Goal: Transaction & Acquisition: Purchase product/service

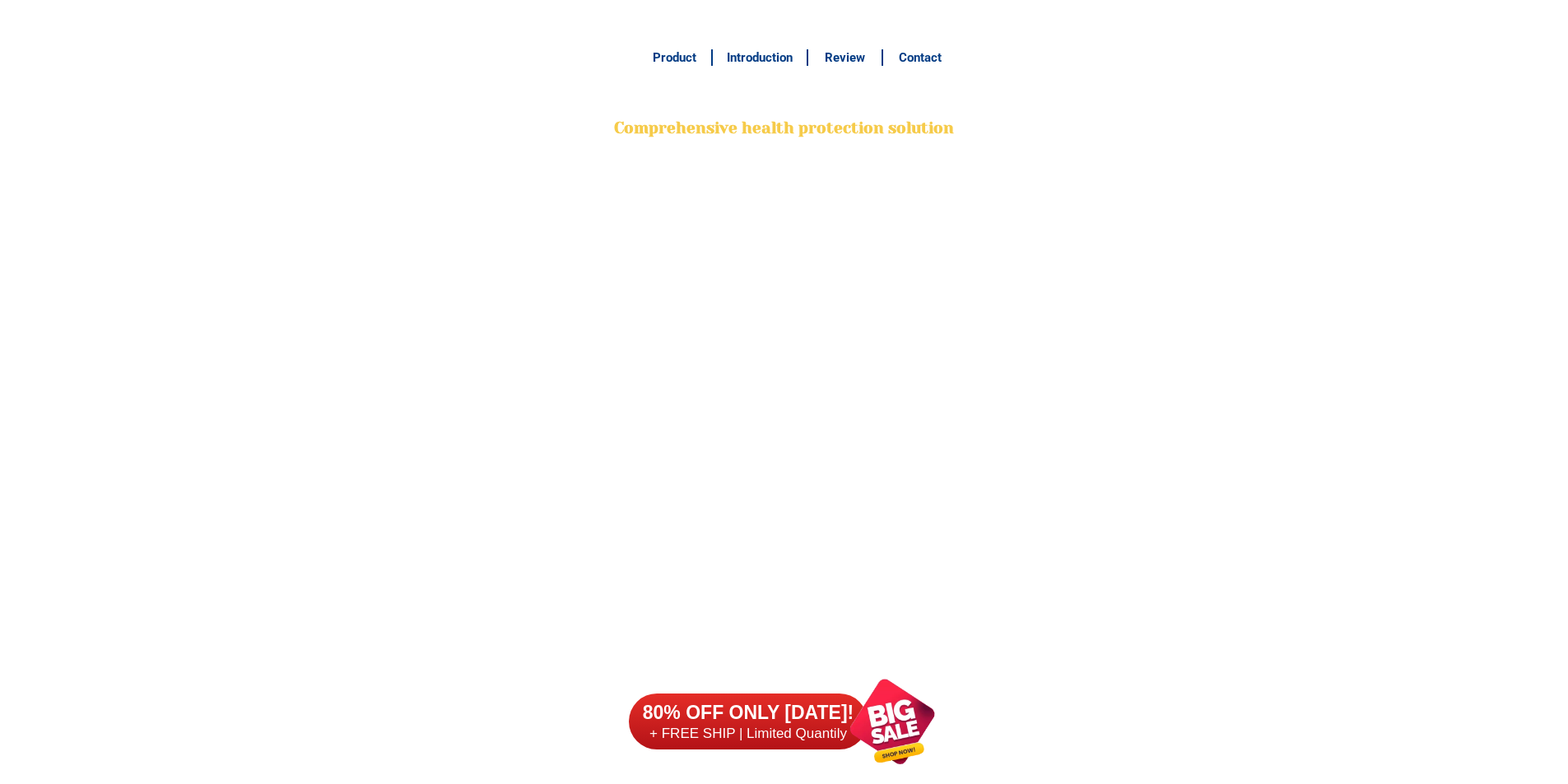
scroll to position [12978, 0]
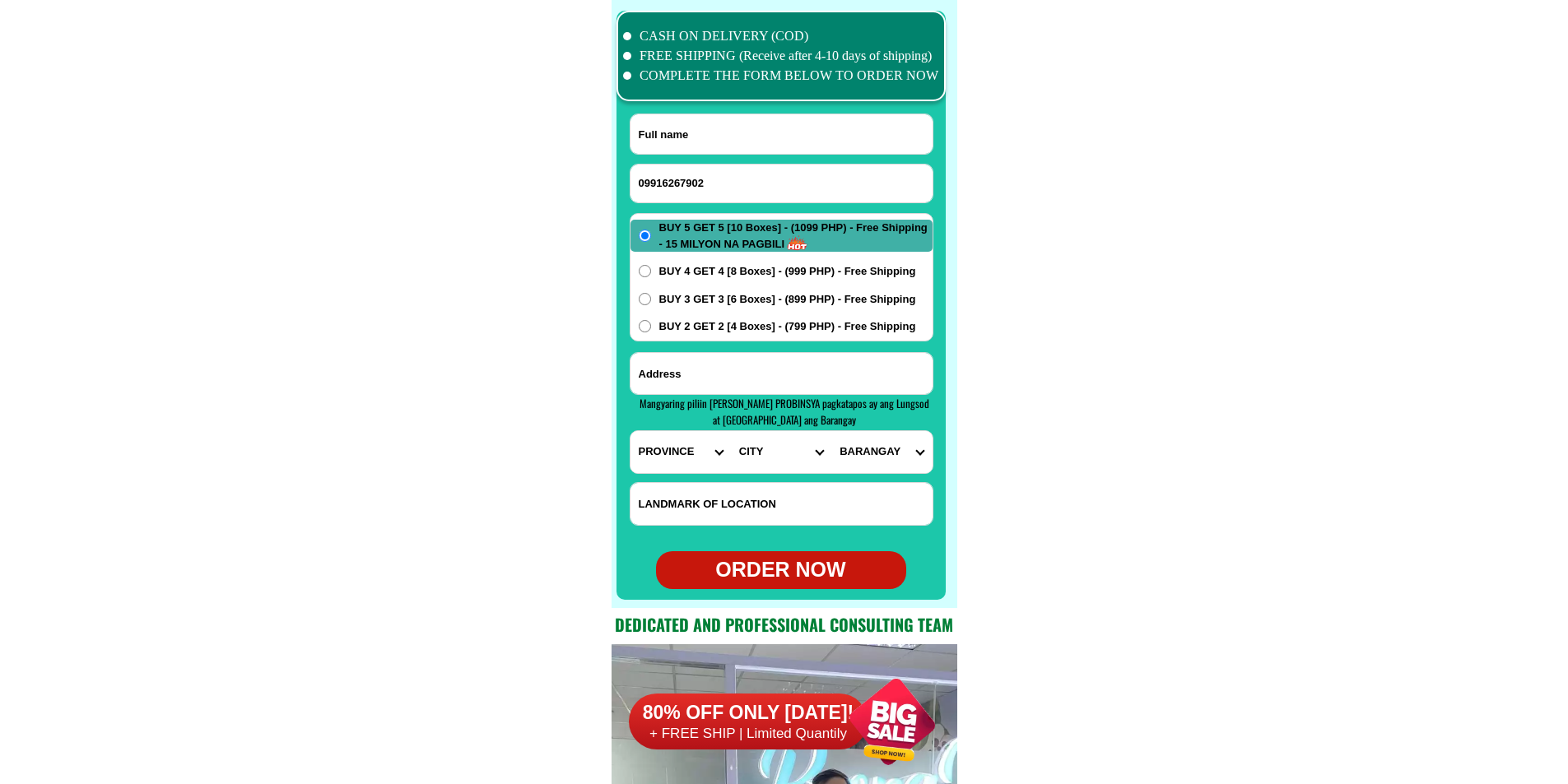
type input "09916267902"
click at [703, 116] on input "Input full_name" at bounding box center [781, 134] width 302 height 39
paste input "[PERSON_NAME]"
type input "[PERSON_NAME]"
drag, startPoint x: 700, startPoint y: 175, endPoint x: 548, endPoint y: 168, distance: 152.2
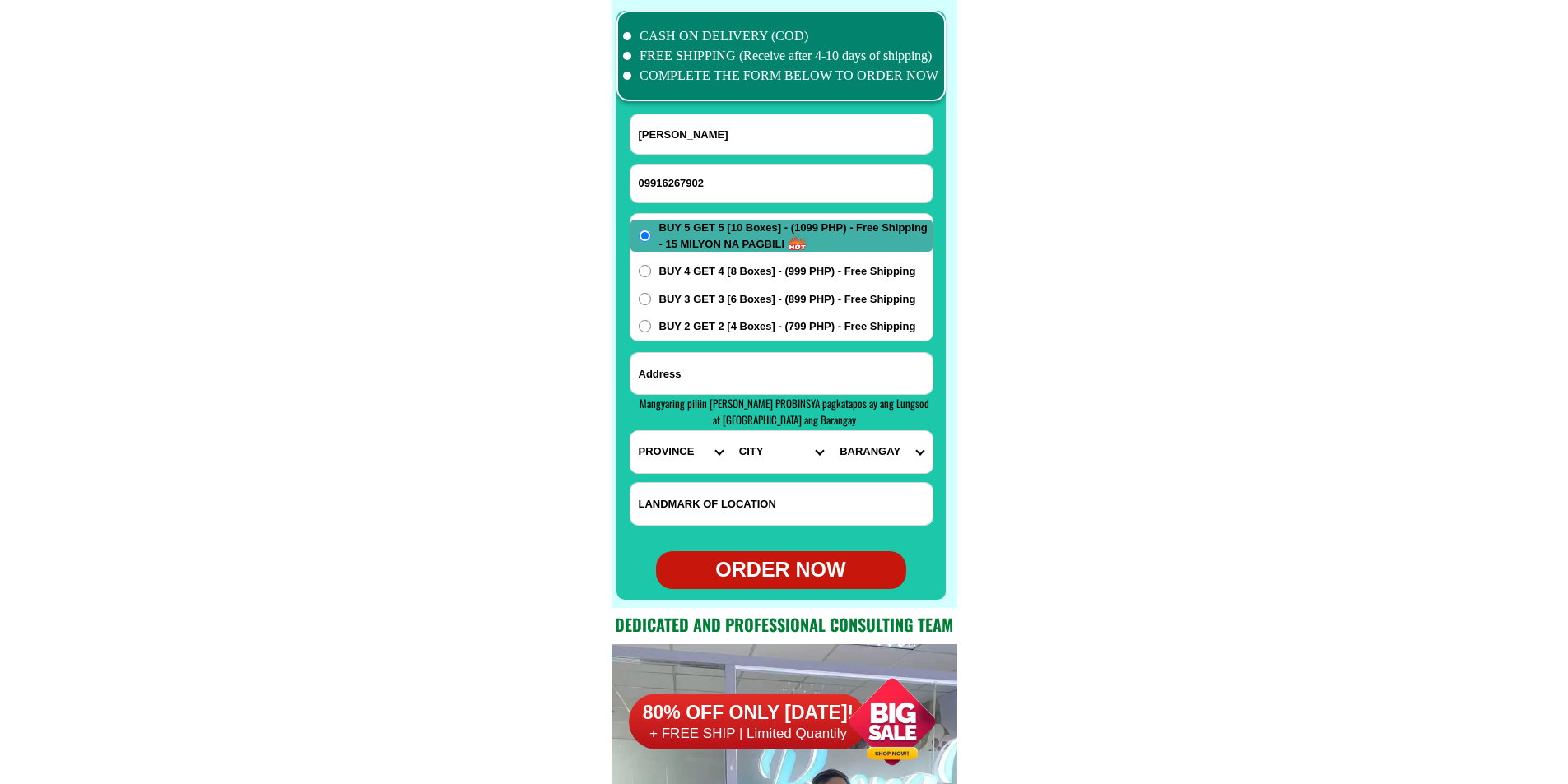
click at [662, 442] on select "PROVINCE [GEOGRAPHIC_DATA] [GEOGRAPHIC_DATA] [GEOGRAPHIC_DATA] [GEOGRAPHIC_DATA…" at bounding box center [680, 452] width 100 height 42
click at [840, 370] on input "Input address" at bounding box center [781, 373] width 302 height 41
paste input "[PERSON_NAME]"
paste input "Input address"
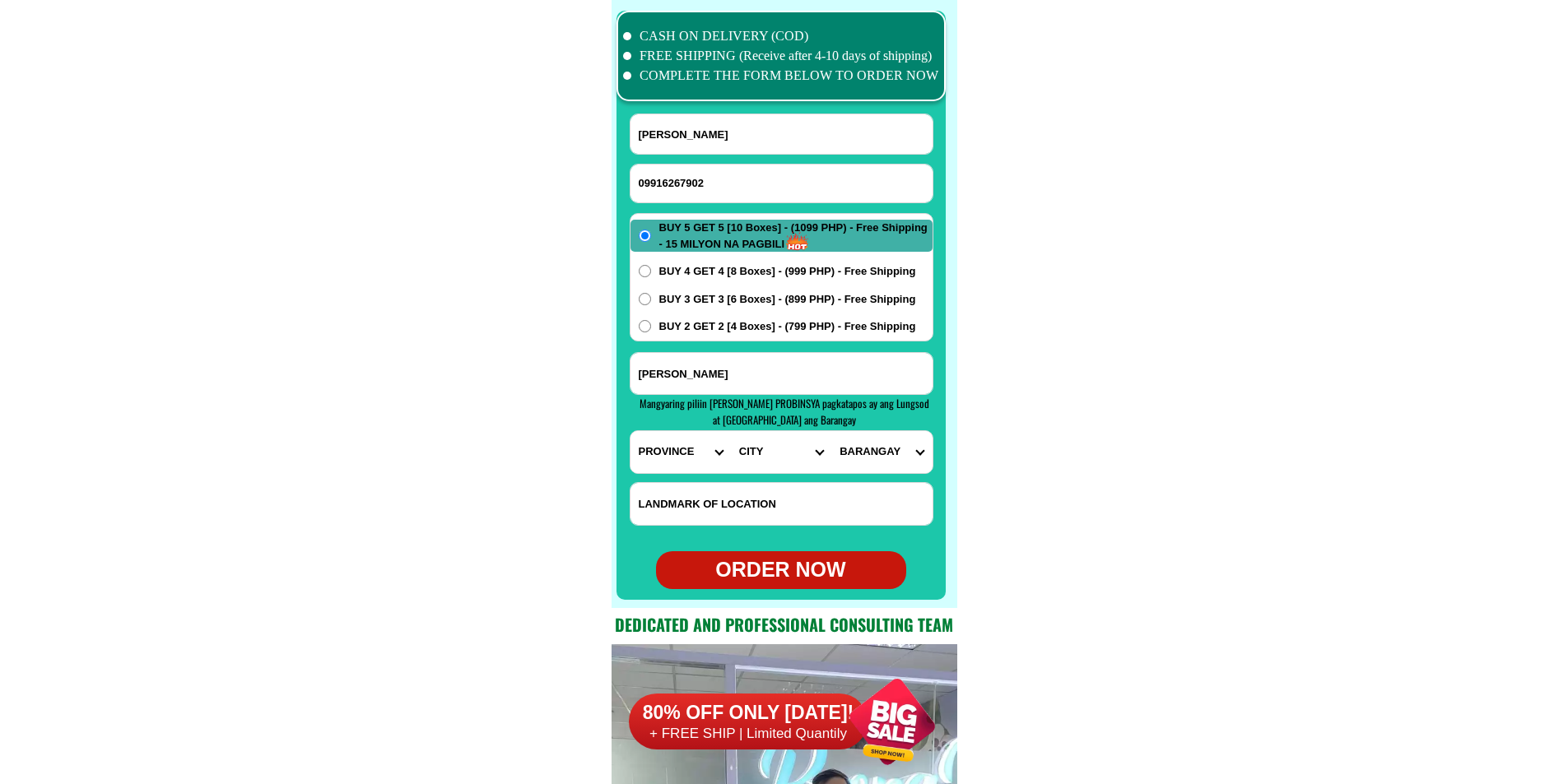
paste input "Order po sko Ng issng bonavitacoffee thanks uou [PERSON_NAME] 2 -8-c6 th street…"
type input "Order po sko Ng issng bonavitacoffee thanks uou [PERSON_NAME] 2 -8-c6 th street…"
click at [662, 452] on select "PROVINCE [GEOGRAPHIC_DATA] [GEOGRAPHIC_DATA] [GEOGRAPHIC_DATA] [GEOGRAPHIC_DATA…" at bounding box center [680, 452] width 100 height 42
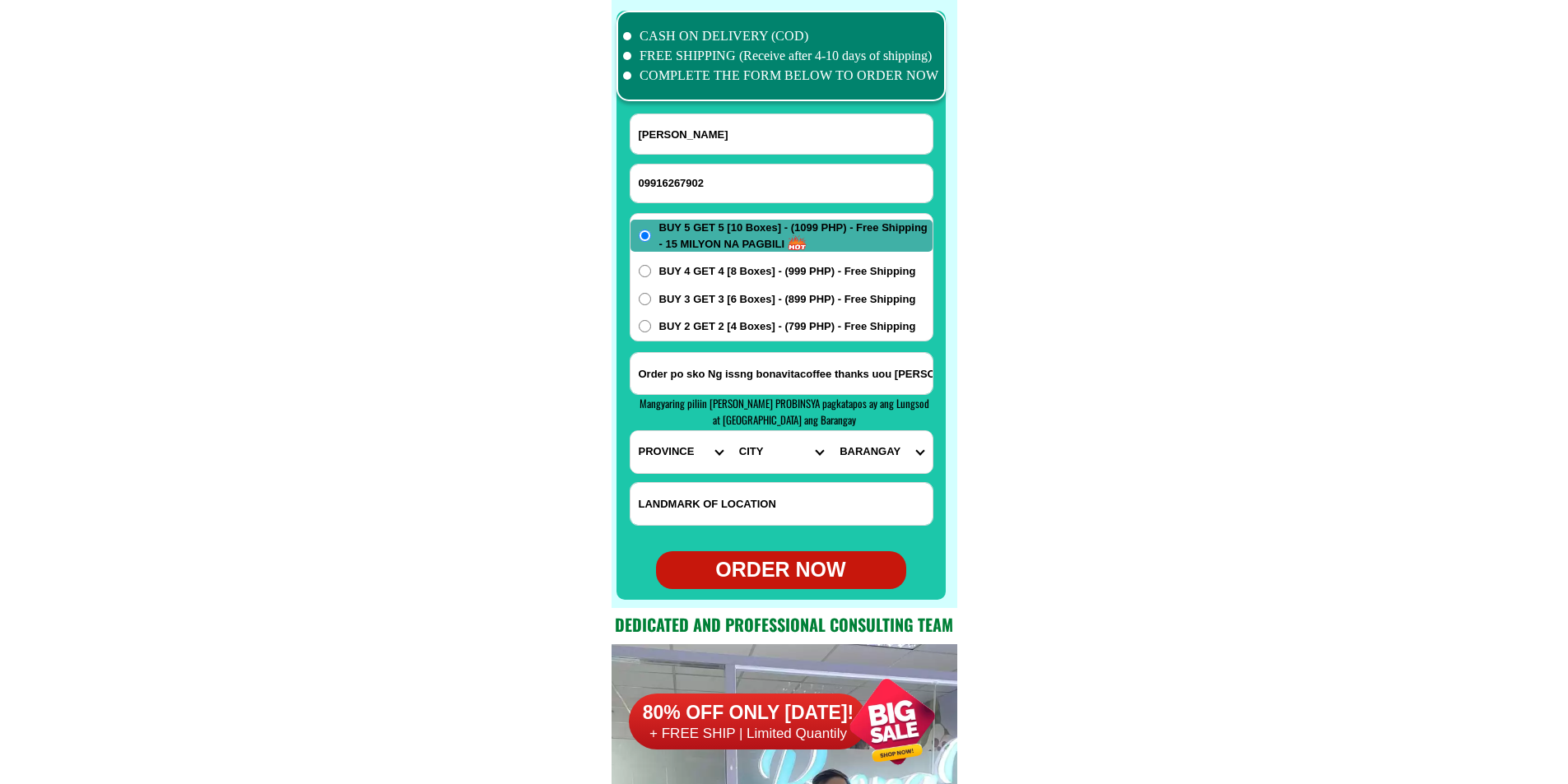
select select "63_779"
click at [630, 431] on select "PROVINCE [GEOGRAPHIC_DATA] [GEOGRAPHIC_DATA] [GEOGRAPHIC_DATA] [GEOGRAPHIC_DATA…" at bounding box center [680, 452] width 100 height 42
click at [755, 448] on select "CITY [GEOGRAPHIC_DATA]-city [GEOGRAPHIC_DATA] Arayat Bacolor [GEOGRAPHIC_DATA] …" at bounding box center [781, 452] width 100 height 42
select select "63_7799308"
click at [731, 431] on select "CITY [GEOGRAPHIC_DATA]-city [GEOGRAPHIC_DATA] Arayat Bacolor [GEOGRAPHIC_DATA] …" at bounding box center [781, 452] width 100 height 42
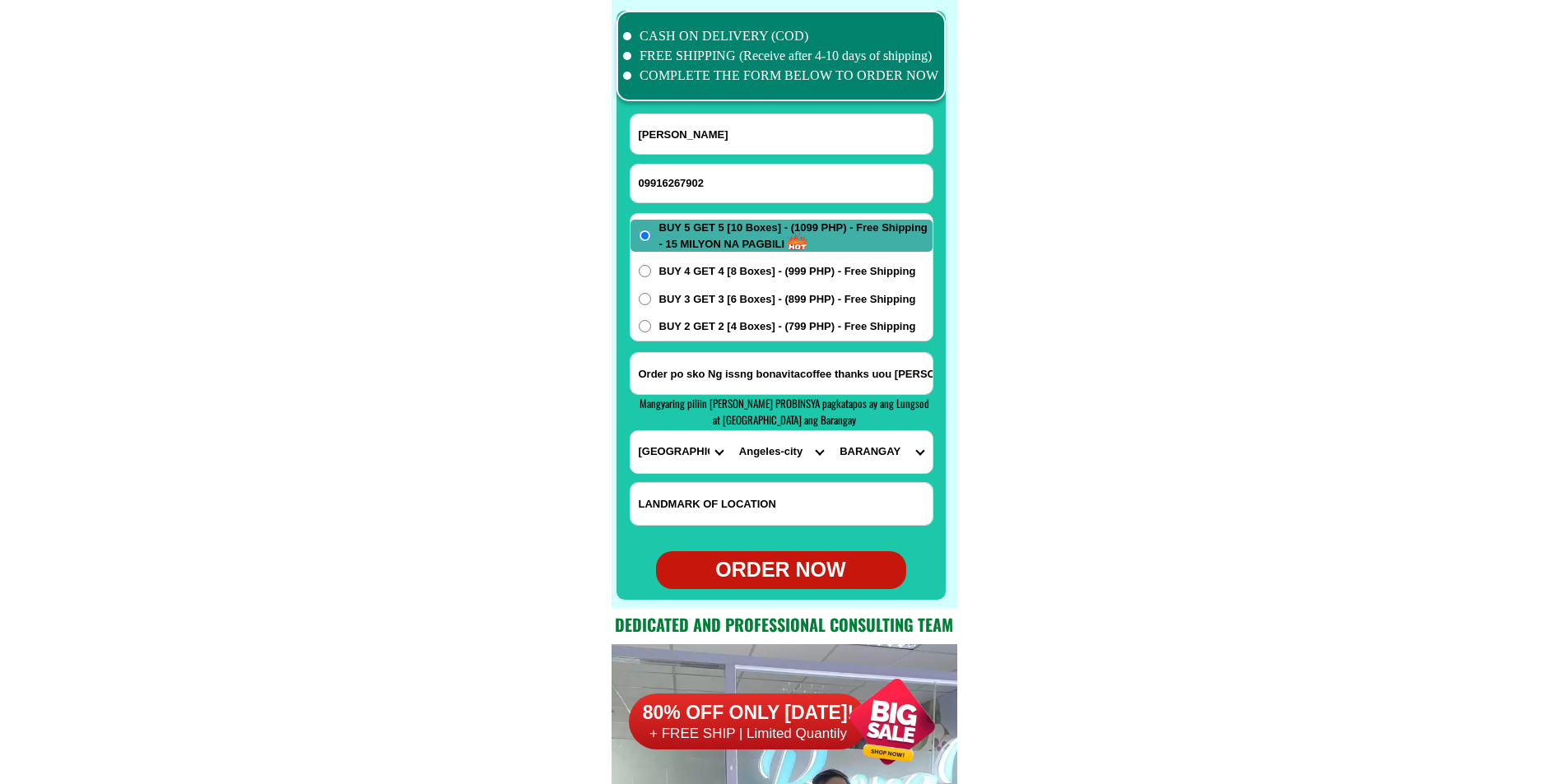
click at [849, 461] on select "BARANGAY [PERSON_NAME] del [PERSON_NAME] Anunas Balibago Capaya [PERSON_NAME] C…" at bounding box center [882, 452] width 100 height 42
select select "63_77993083756"
click at [832, 431] on select "BARANGAY [PERSON_NAME] del [PERSON_NAME] Anunas Balibago Capaya [PERSON_NAME] C…" at bounding box center [882, 452] width 100 height 42
click at [810, 582] on div "ORDER NOW" at bounding box center [781, 570] width 250 height 31
radio input "true"
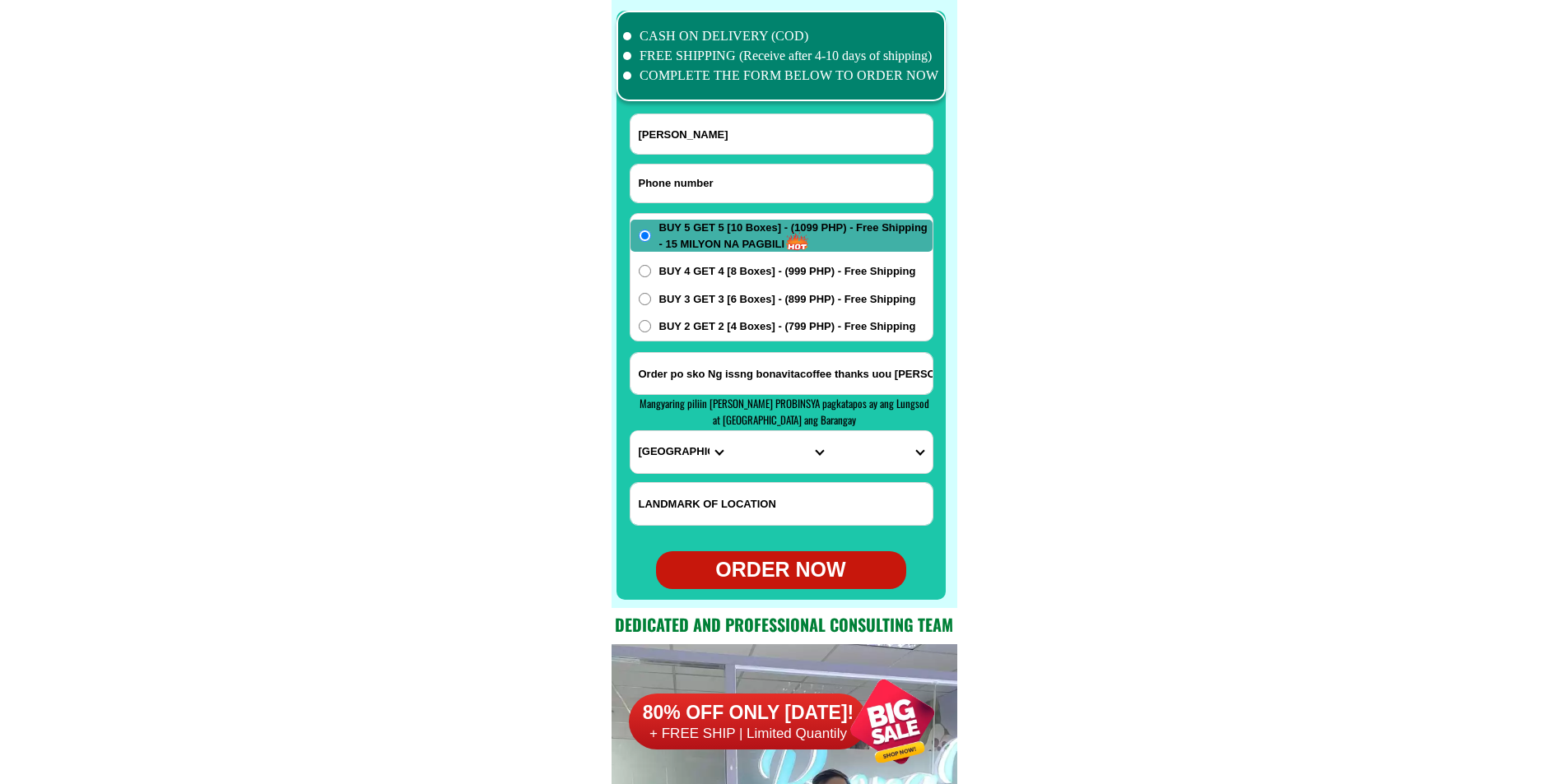
paste input "09673887134"
click at [707, 186] on input "09673887134" at bounding box center [781, 184] width 302 height 38
type input "09673887134"
paste input "[PERSON_NAME]"
click at [698, 140] on input "Input full_name" at bounding box center [781, 134] width 302 height 39
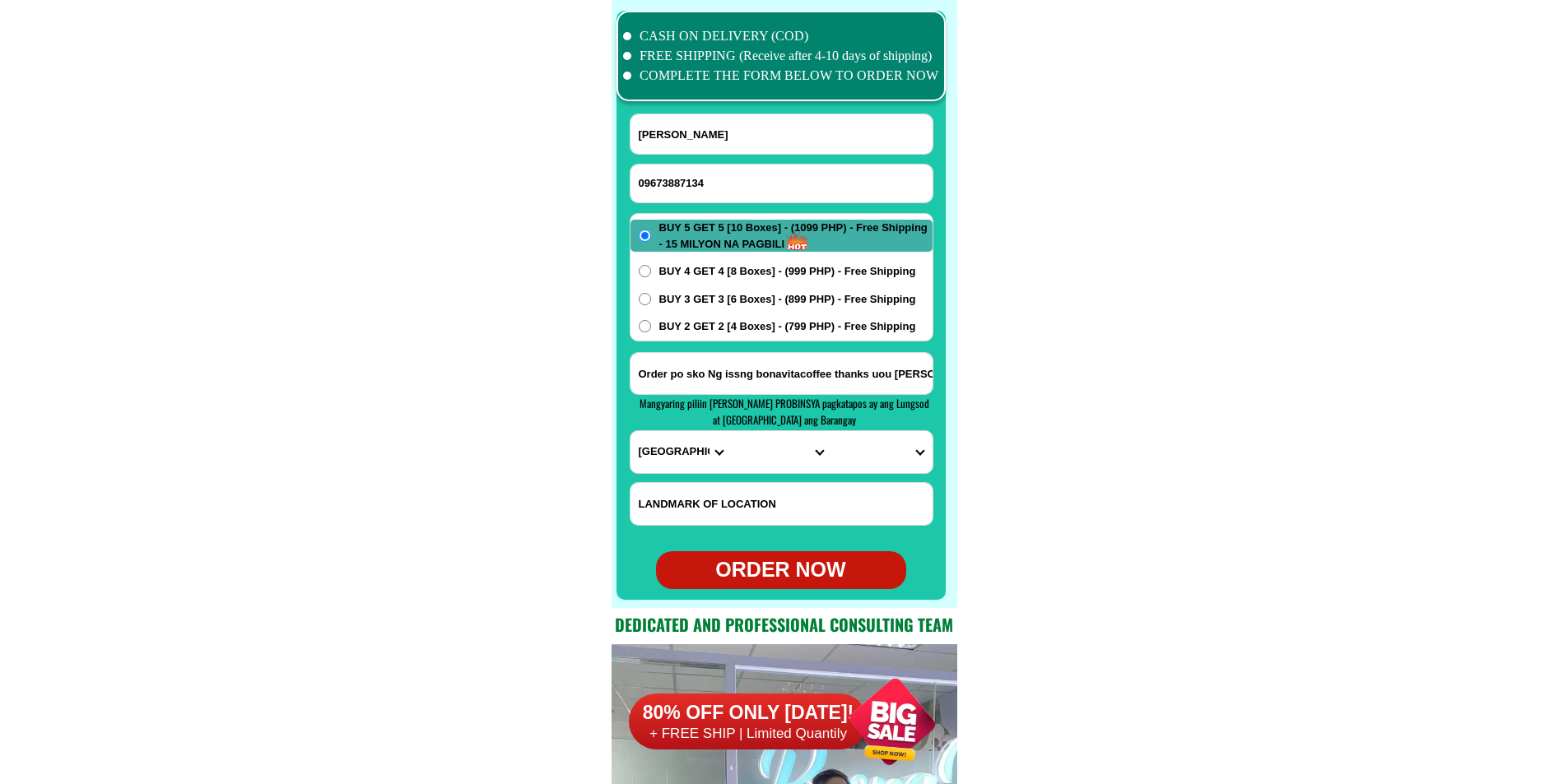
type input "[PERSON_NAME]"
drag, startPoint x: 744, startPoint y: 378, endPoint x: 714, endPoint y: 318, distance: 67.1
click at [744, 378] on input "Input address" at bounding box center [781, 373] width 302 height 41
paste input "Blk [STREET_ADDRESS][GEOGRAPHIC_DATA] [GEOGRAPHIC_DATA] Loob Near Welcome Lagr"
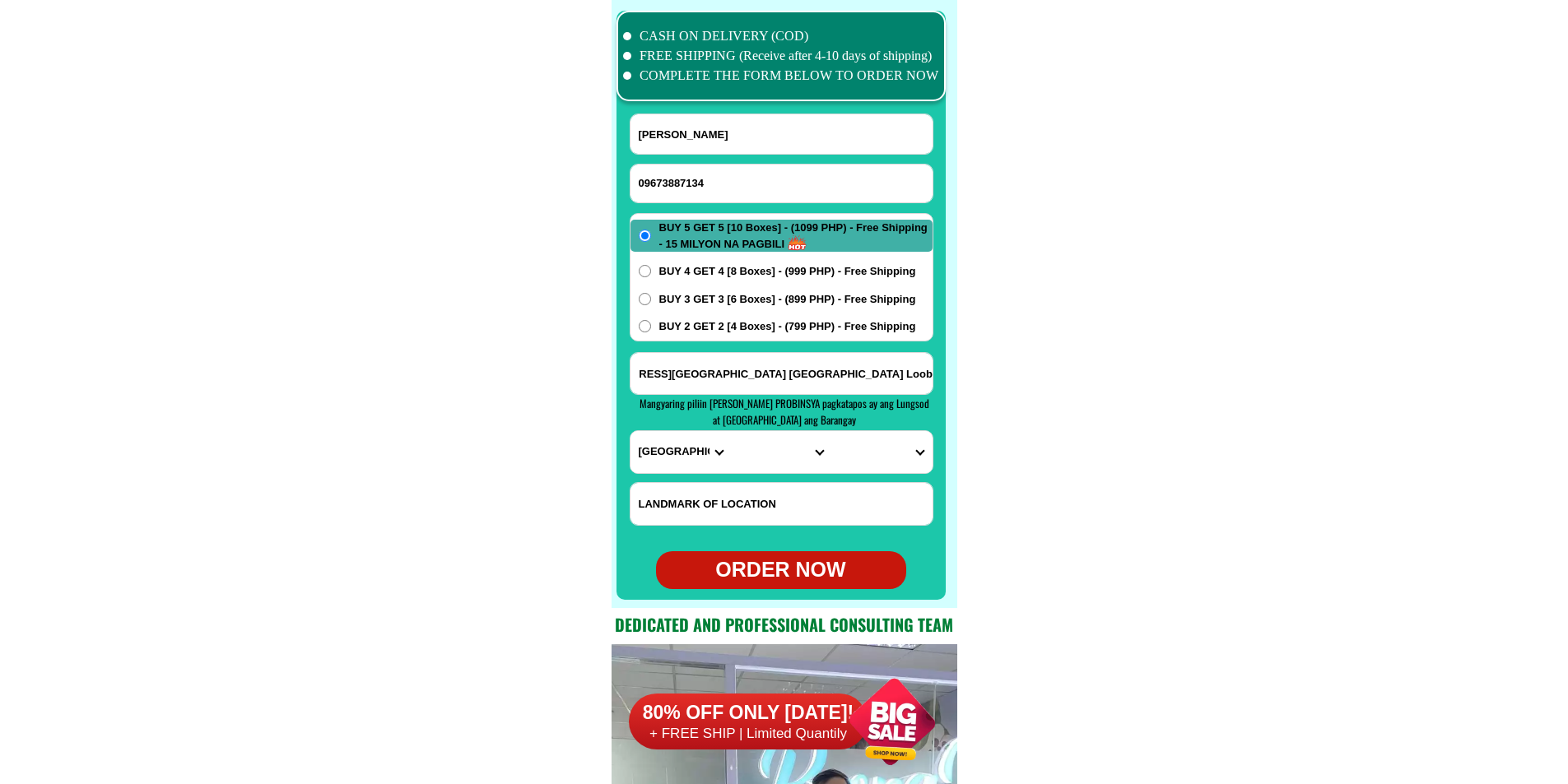
type input "Blk [STREET_ADDRESS][GEOGRAPHIC_DATA] [GEOGRAPHIC_DATA] Loob Near Welcome Lagr"
click at [669, 452] on select "PROVINCE [GEOGRAPHIC_DATA] [GEOGRAPHIC_DATA] [GEOGRAPHIC_DATA] [GEOGRAPHIC_DATA…" at bounding box center [680, 452] width 100 height 42
select select "63_219"
click at [630, 431] on select "PROVINCE [GEOGRAPHIC_DATA] [GEOGRAPHIC_DATA] [GEOGRAPHIC_DATA] [GEOGRAPHIC_DATA…" at bounding box center [680, 452] width 100 height 42
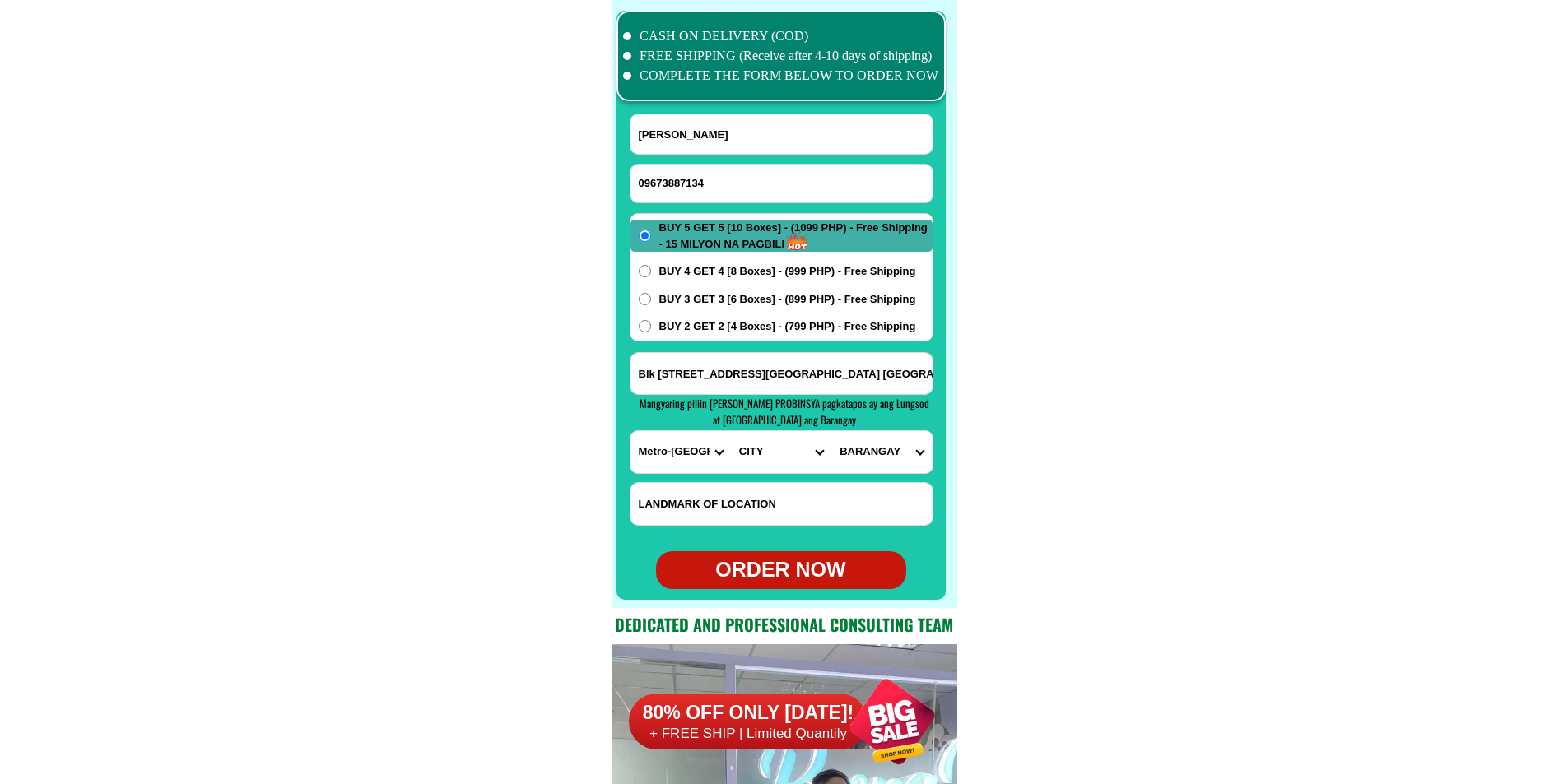
click at [748, 457] on select "CITY [GEOGRAPHIC_DATA] [GEOGRAPHIC_DATA] [GEOGRAPHIC_DATA] [GEOGRAPHIC_DATA]-ci…" at bounding box center [781, 452] width 100 height 42
select select "63_2194070"
click at [731, 431] on select "CITY [GEOGRAPHIC_DATA] [GEOGRAPHIC_DATA] [GEOGRAPHIC_DATA] [GEOGRAPHIC_DATA]-ci…" at bounding box center [781, 452] width 100 height 42
click at [877, 452] on select "BARANGAY [PERSON_NAME] [PERSON_NAME] [PERSON_NAME] Bagbag Bago bantay Bagong li…" at bounding box center [882, 452] width 100 height 42
select select "63_219407015088"
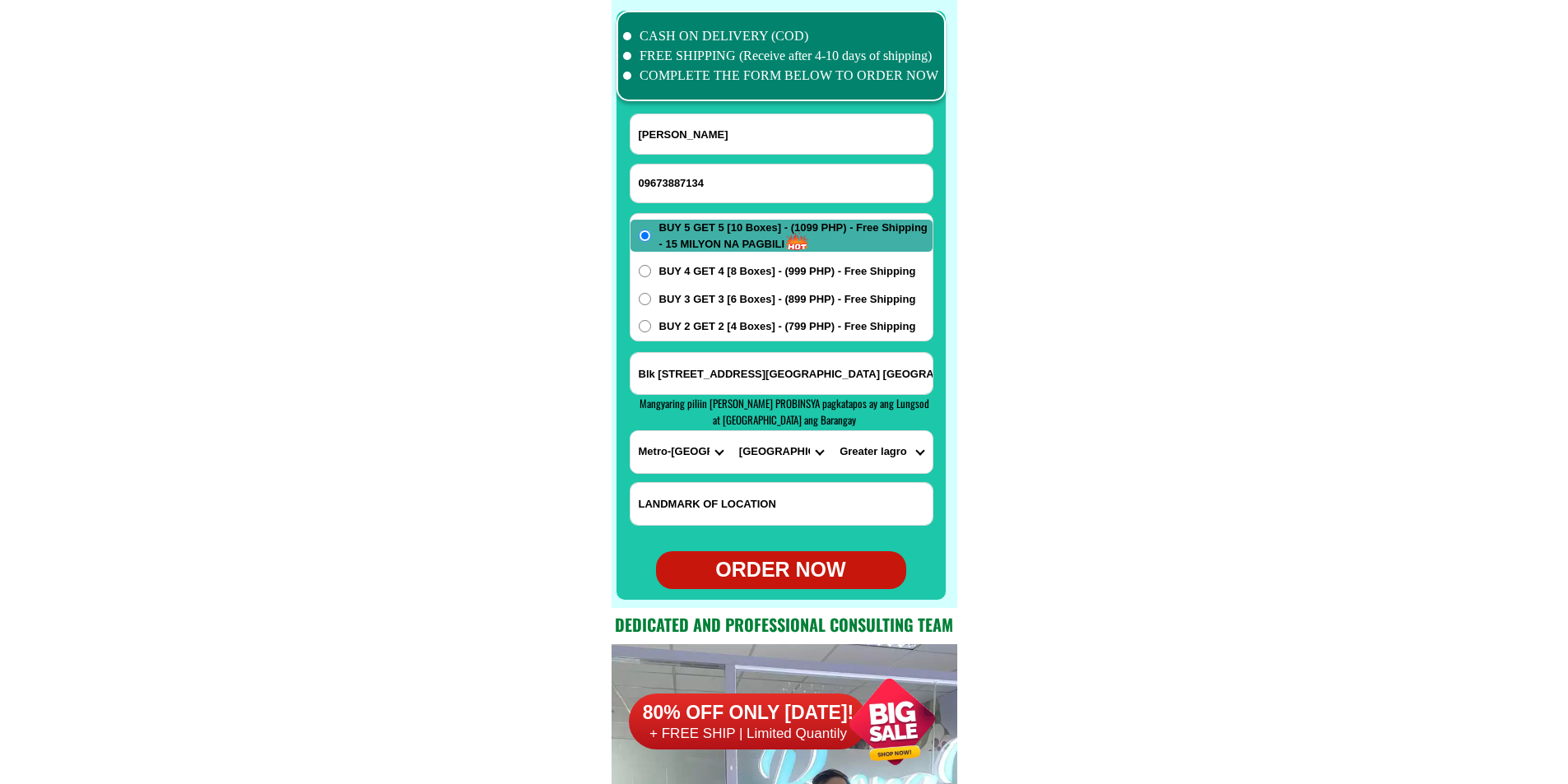
click at [832, 431] on select "BARANGAY [PERSON_NAME] [PERSON_NAME] [PERSON_NAME] Bagbag Bago bantay Bagong li…" at bounding box center [882, 452] width 100 height 42
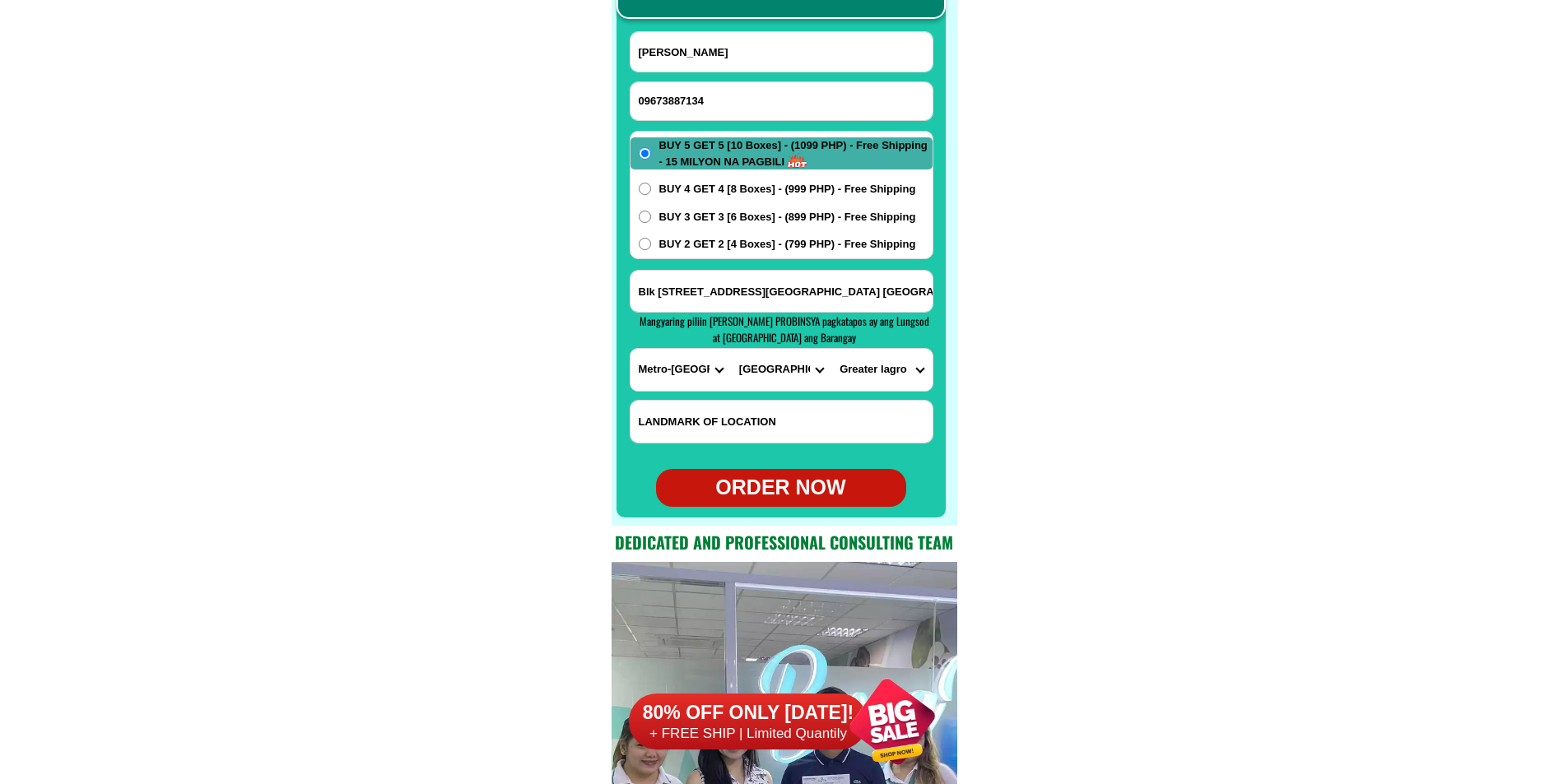
click at [795, 498] on div "ORDER NOW" at bounding box center [781, 488] width 250 height 31
radio input "true"
click at [727, 101] on input "Input phone_number" at bounding box center [781, 101] width 302 height 38
paste input "09185659184"
type input "09185659184"
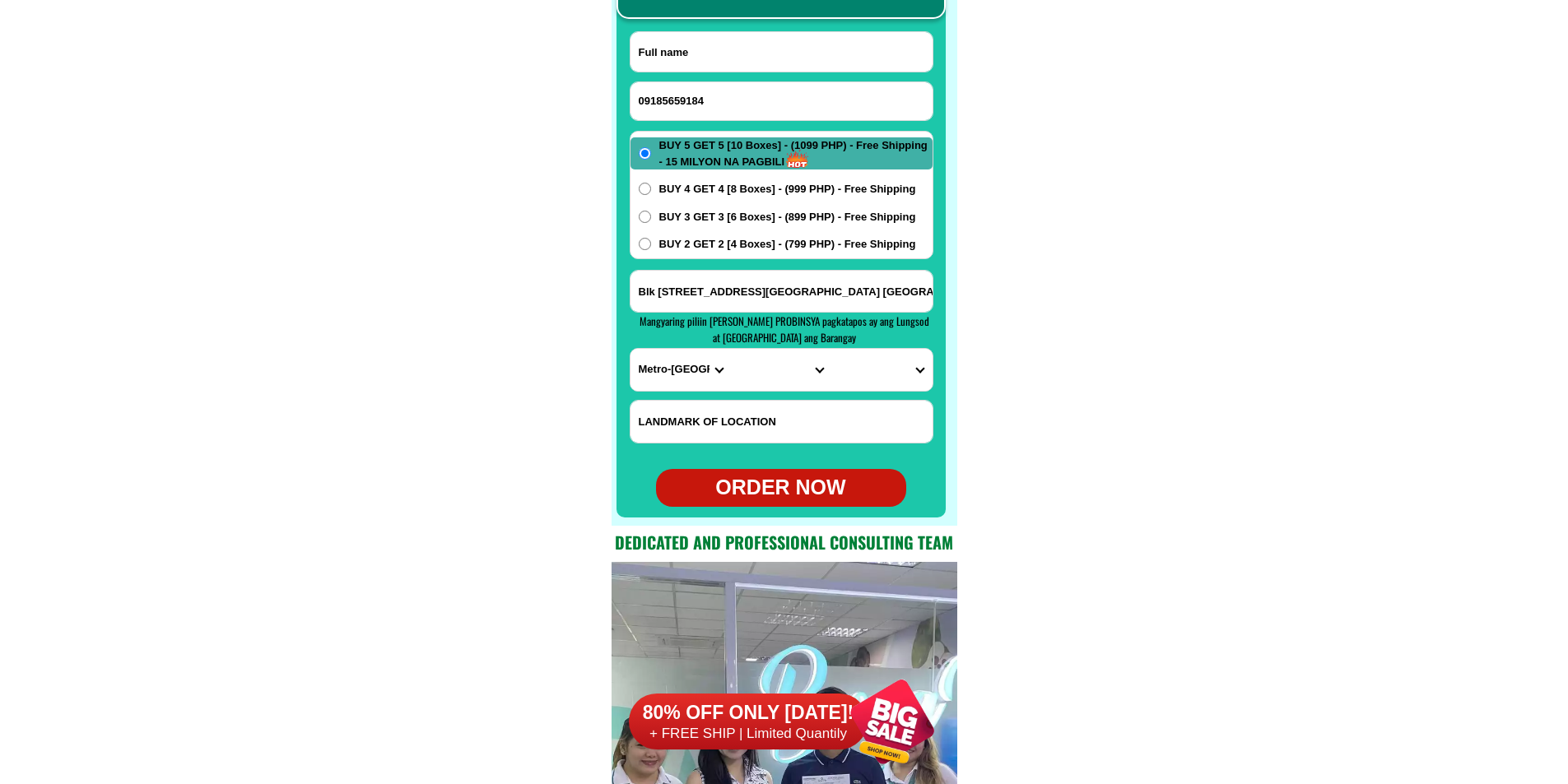
paste input "[PERSON_NAME]"
click at [735, 59] on input "Input full_name" at bounding box center [781, 52] width 302 height 39
type input "[PERSON_NAME]"
paste input "[STREET_ADDRESS][PERSON_NAME]"
drag, startPoint x: 696, startPoint y: 285, endPoint x: 690, endPoint y: 254, distance: 31.6
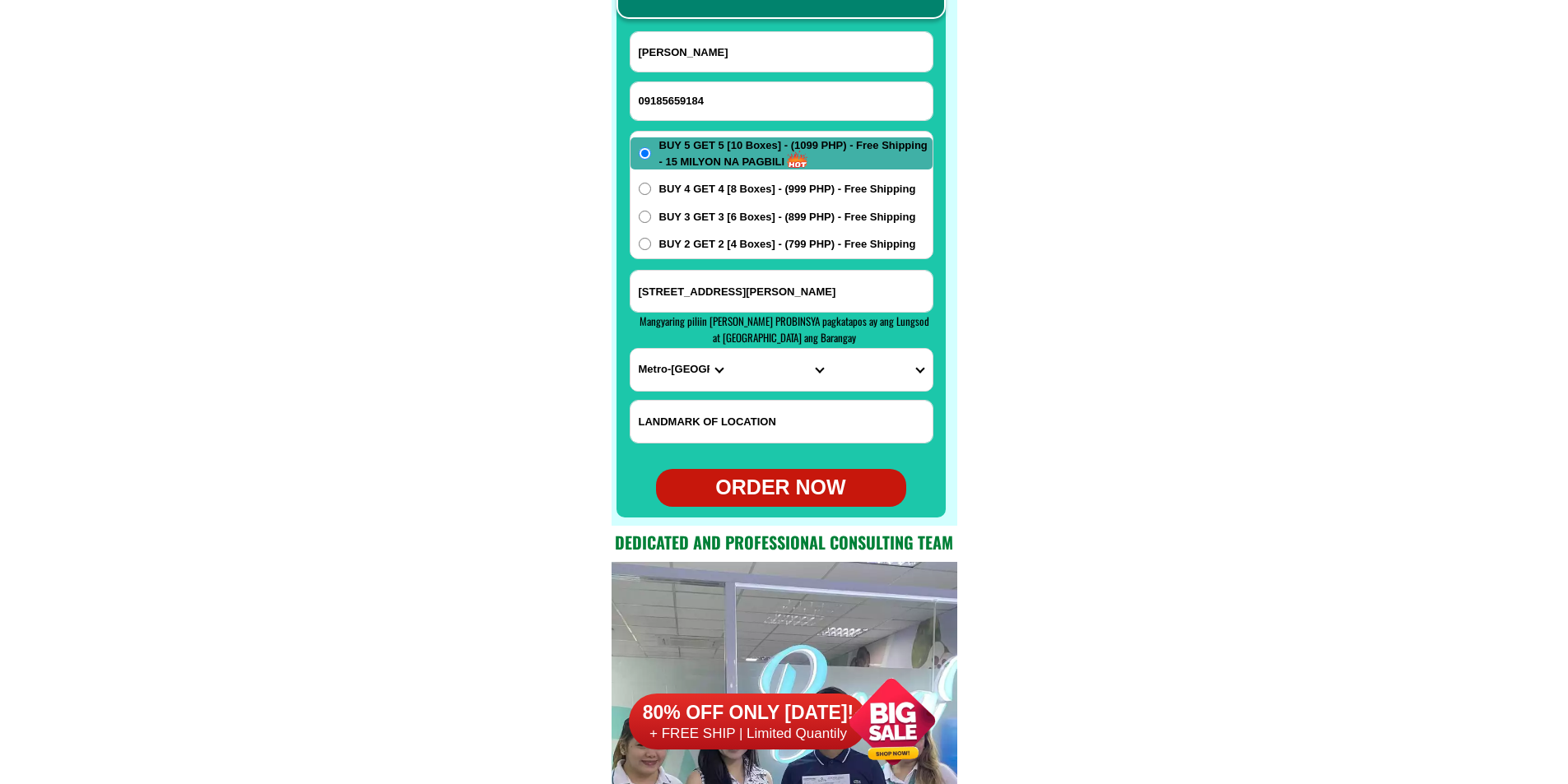
click at [696, 285] on input "[STREET_ADDRESS][PERSON_NAME]" at bounding box center [781, 291] width 302 height 41
type input "[STREET_ADDRESS][PERSON_NAME]"
click at [690, 238] on span "BUY 2 GET 2 [4 Boxes] - (799 PHP) - Free Shipping" at bounding box center [787, 244] width 257 height 16
click at [651, 238] on input "BUY 2 GET 2 [4 Boxes] - (799 PHP) - Free Shipping" at bounding box center [645, 244] width 13 height 13
radio input "true"
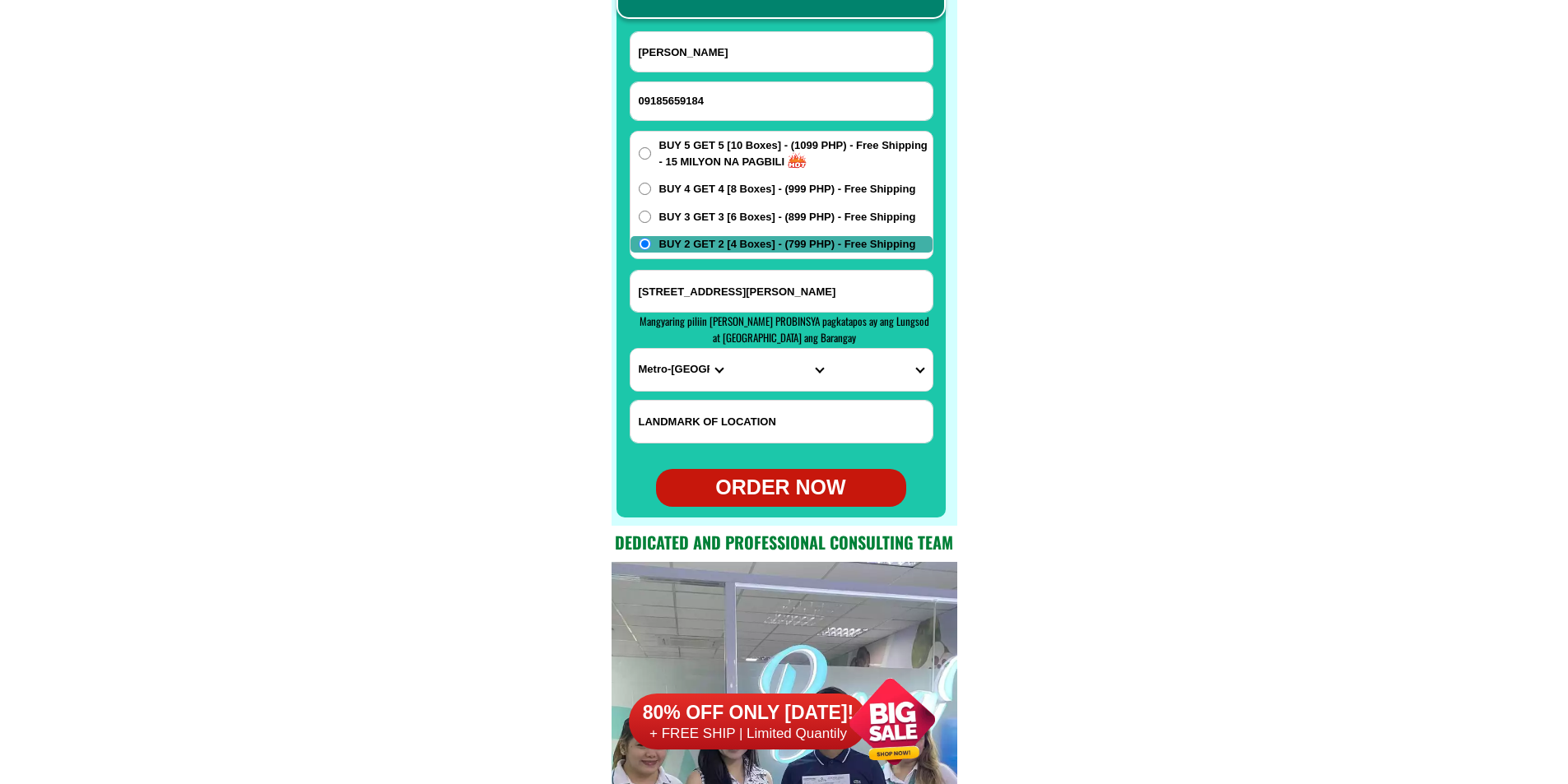
click at [673, 394] on form "[PERSON_NAME] 09185659184 ORDER NOW [GEOGRAPHIC_DATA][PERSON_NAME] 4 [GEOGRAPHI…" at bounding box center [781, 269] width 304 height 475
click at [673, 374] on select "PROVINCE [GEOGRAPHIC_DATA] [GEOGRAPHIC_DATA] [GEOGRAPHIC_DATA] [GEOGRAPHIC_DATA…" at bounding box center [680, 369] width 100 height 42
select select "63_219"
click at [630, 349] on select "PROVINCE [GEOGRAPHIC_DATA] [GEOGRAPHIC_DATA] [GEOGRAPHIC_DATA] [GEOGRAPHIC_DATA…" at bounding box center [680, 369] width 100 height 42
click at [753, 364] on select "CITY [GEOGRAPHIC_DATA] [GEOGRAPHIC_DATA] [GEOGRAPHIC_DATA] [GEOGRAPHIC_DATA]-ci…" at bounding box center [781, 369] width 100 height 42
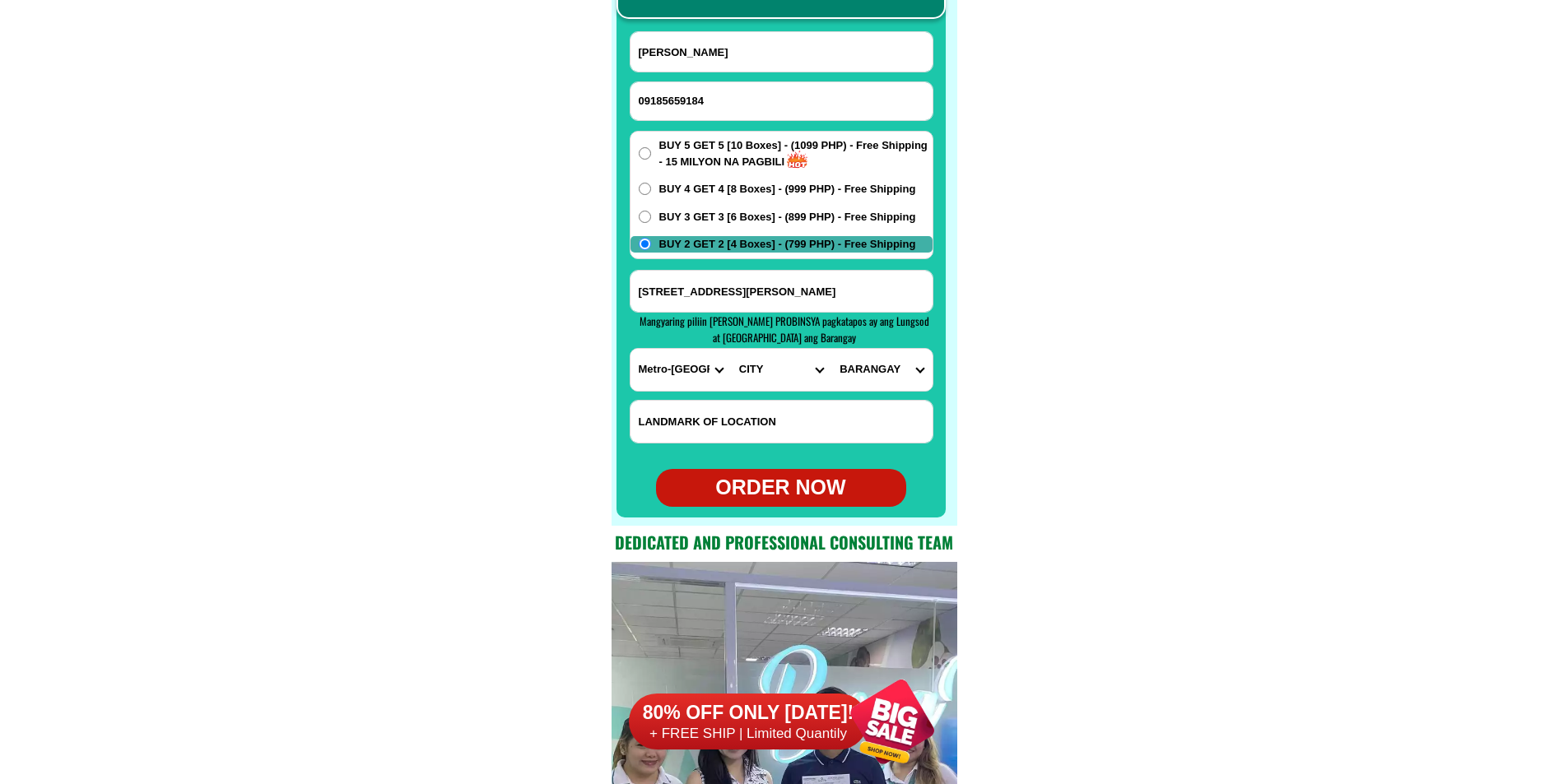
select select "63_2194070"
click at [731, 349] on select "CITY [GEOGRAPHIC_DATA] [GEOGRAPHIC_DATA] [GEOGRAPHIC_DATA] [GEOGRAPHIC_DATA]-ci…" at bounding box center [781, 369] width 100 height 42
click at [871, 378] on select "BARANGAY [PERSON_NAME] [PERSON_NAME] [PERSON_NAME] Bagbag Bago bantay Bagong li…" at bounding box center [882, 369] width 100 height 42
drag, startPoint x: 831, startPoint y: 293, endPoint x: 514, endPoint y: 257, distance: 319.0
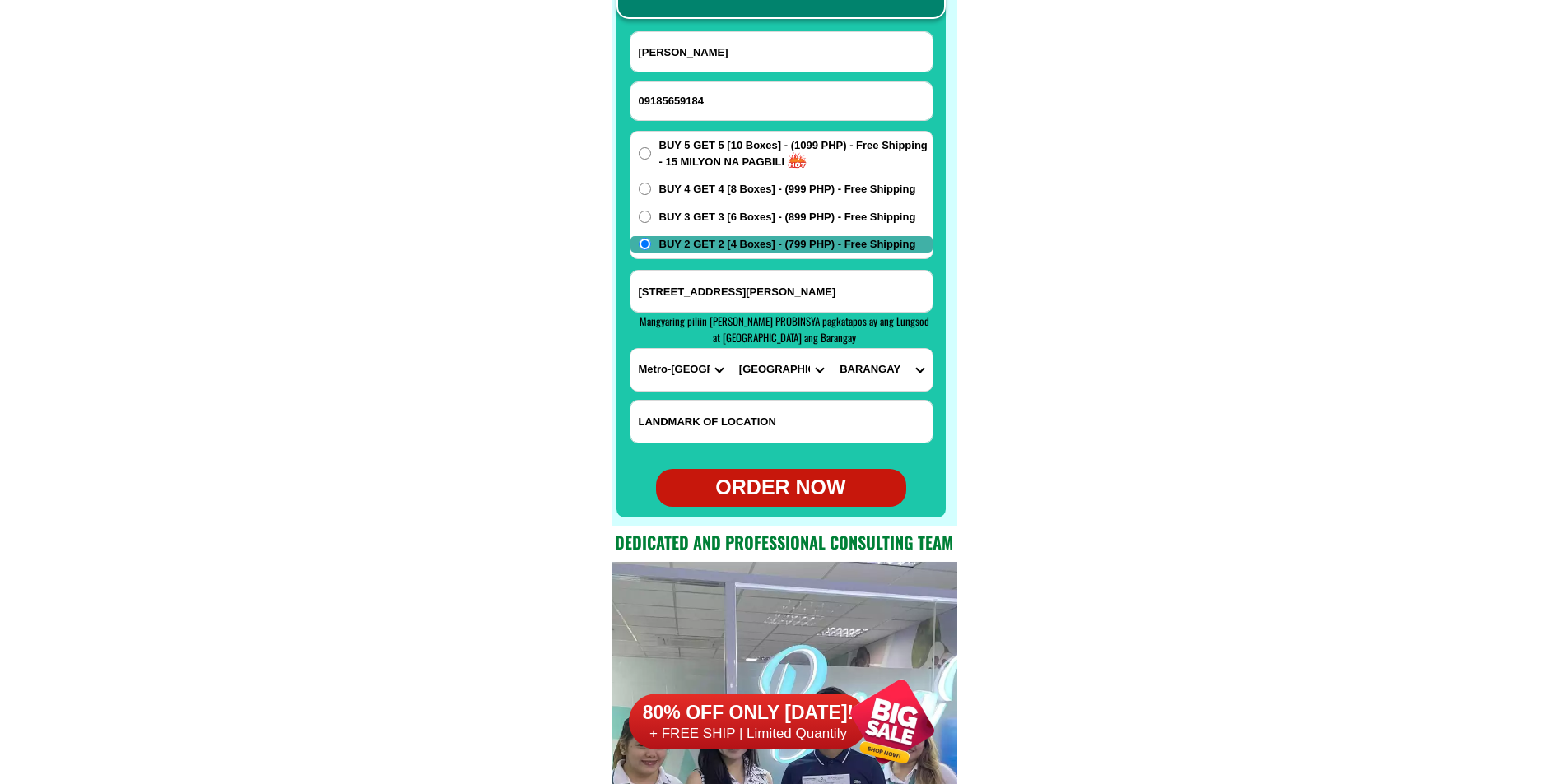
click at [892, 364] on select "BARANGAY [PERSON_NAME] [PERSON_NAME] [PERSON_NAME] Bagbag Bago bantay Bagong li…" at bounding box center [882, 369] width 100 height 42
select select "63_219407019151"
click at [832, 349] on select "BARANGAY [PERSON_NAME] [PERSON_NAME] [PERSON_NAME] Bagbag Bago bantay Bagong li…" at bounding box center [882, 369] width 100 height 42
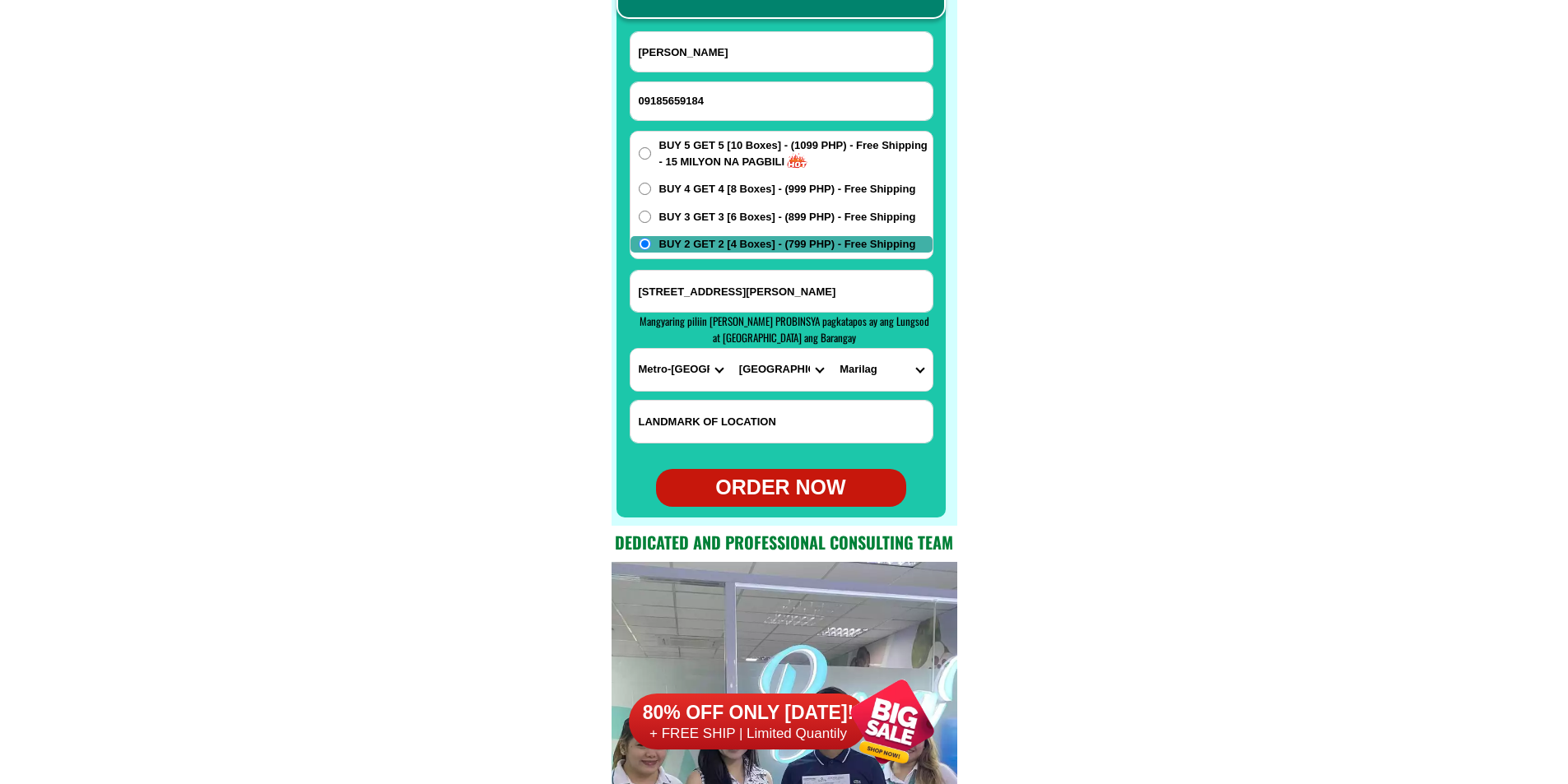
click at [772, 482] on div "ORDER NOW" at bounding box center [781, 488] width 250 height 31
radio input "true"
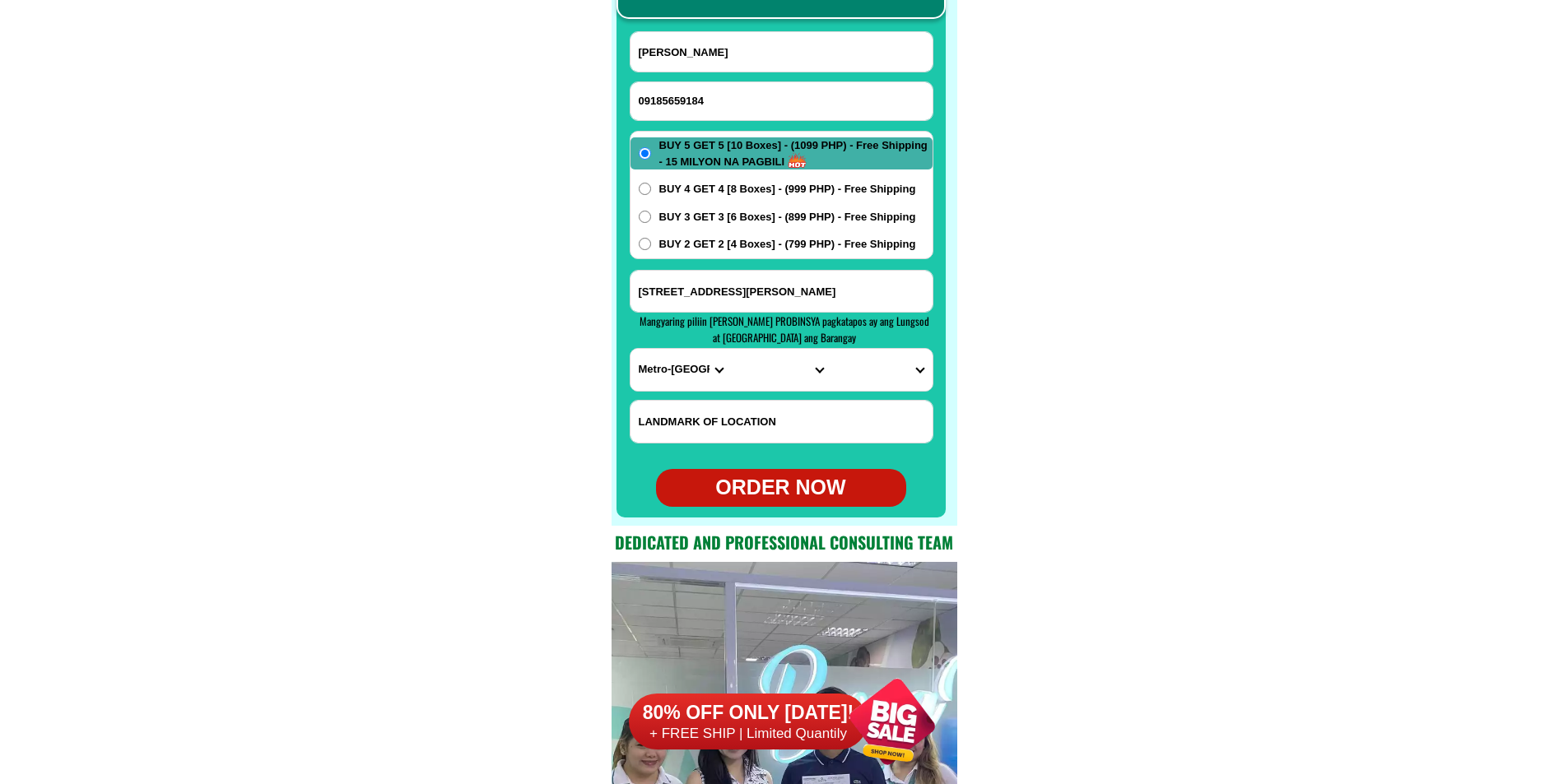
drag, startPoint x: 733, startPoint y: 94, endPoint x: 698, endPoint y: 89, distance: 35.4
click at [733, 94] on input "09185659184" at bounding box center [781, 101] width 302 height 38
paste input "09483836078"
type input "09483836078"
click at [736, 77] on form "[PERSON_NAME] 09483836078 ORDER NOW [GEOGRAPHIC_DATA][PERSON_NAME] 4 [GEOGRAPHI…" at bounding box center [781, 269] width 304 height 475
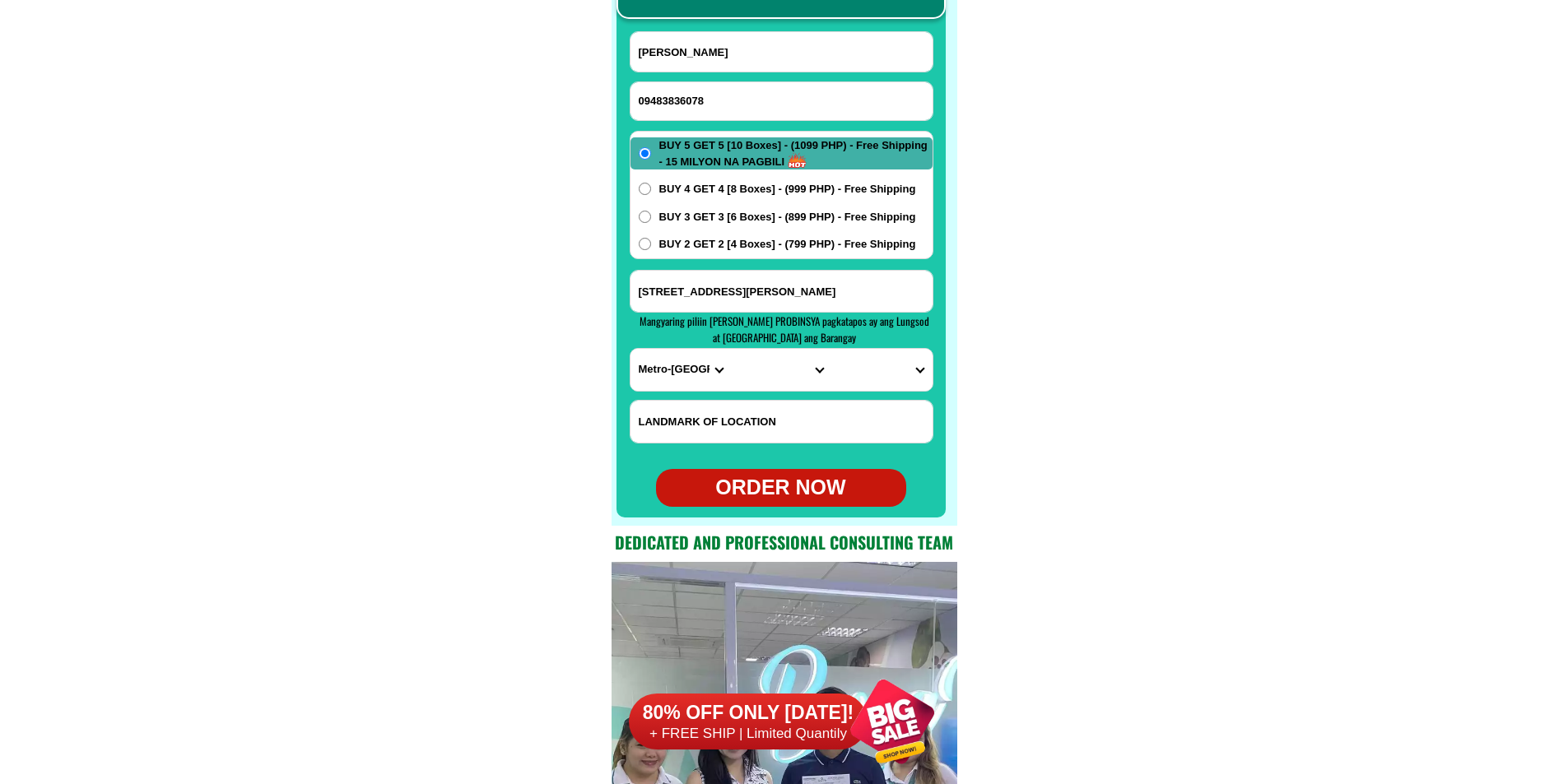
click at [685, 52] on input "[PERSON_NAME]" at bounding box center [781, 52] width 302 height 39
paste input "[GEOGRAPHIC_DATA]"
type input "[GEOGRAPHIC_DATA]"
paste input "address: [GEOGRAPHIC_DATA]phase 3.brgy .[GEOGRAPHIC_DATA]capiz.5800.cp#[DOMAIN_…"
click at [725, 281] on input "address: [GEOGRAPHIC_DATA]phase 3.brgy .[GEOGRAPHIC_DATA]capiz.5800.cp#[DOMAIN_…" at bounding box center [781, 291] width 302 height 41
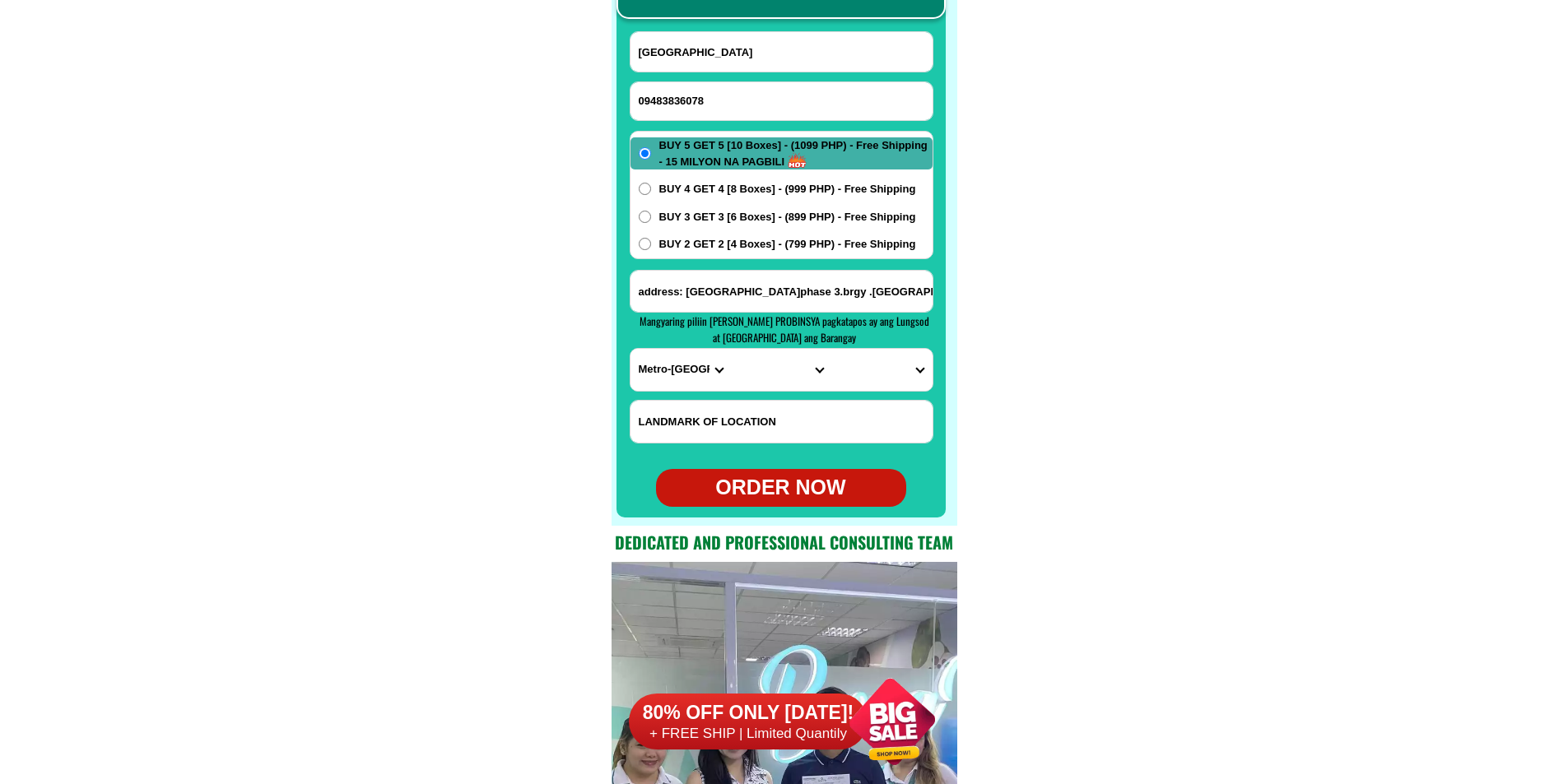
scroll to position [0, 327]
type input "address: [GEOGRAPHIC_DATA]phase 3.brgy .[GEOGRAPHIC_DATA]capiz.5800.cp#[DOMAIN_…"
click at [869, 289] on input "address: [GEOGRAPHIC_DATA]phase 3.brgy .[GEOGRAPHIC_DATA]capiz.5800.cp#[DOMAIN_…" at bounding box center [781, 291] width 302 height 41
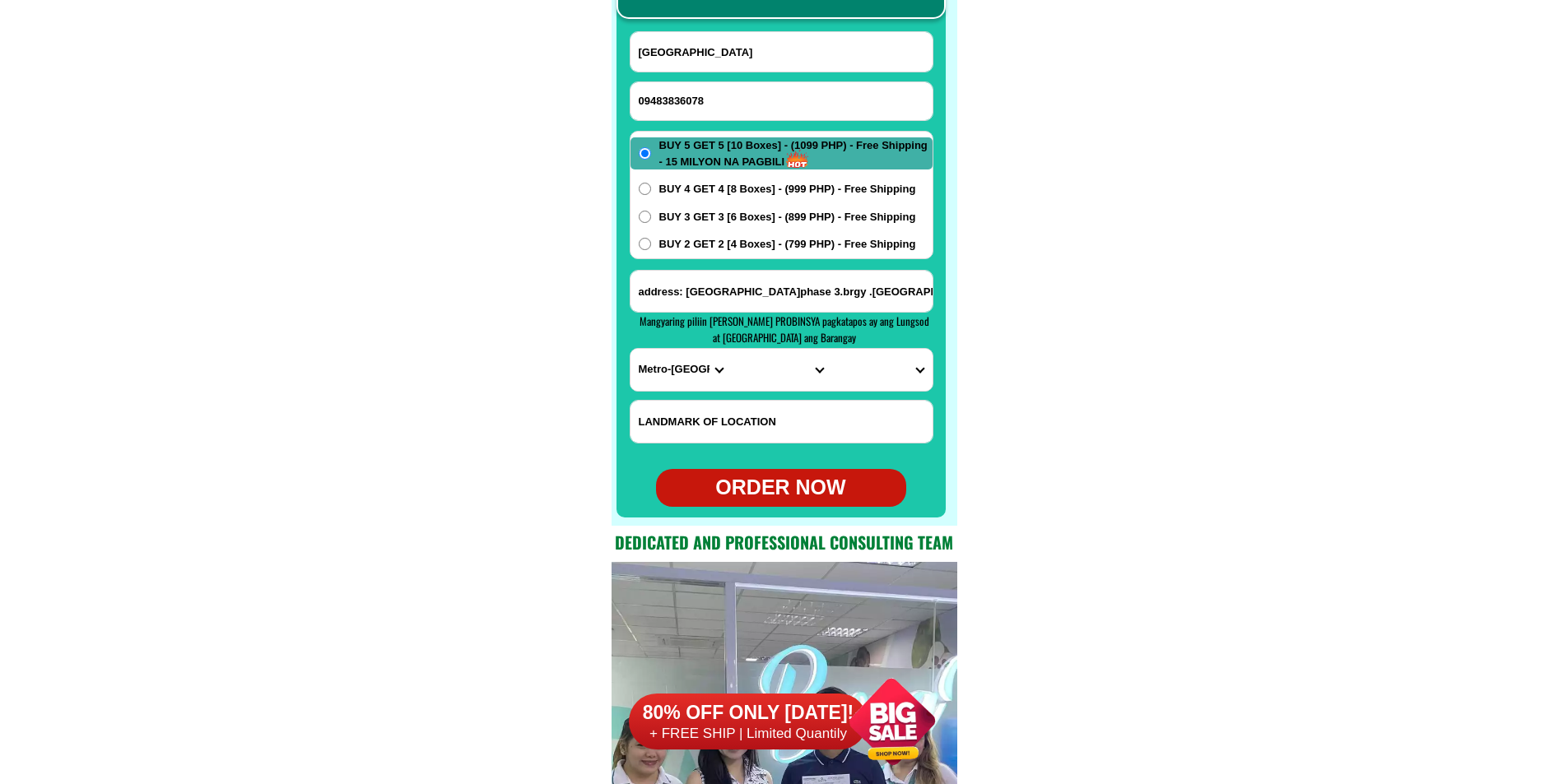
click at [681, 366] on select "PROVINCE [GEOGRAPHIC_DATA] [GEOGRAPHIC_DATA] [GEOGRAPHIC_DATA] [GEOGRAPHIC_DATA…" at bounding box center [680, 369] width 100 height 42
select select "63_196"
click at [630, 349] on select "PROVINCE [GEOGRAPHIC_DATA] [GEOGRAPHIC_DATA] [GEOGRAPHIC_DATA] [GEOGRAPHIC_DATA…" at bounding box center [680, 369] width 100 height 42
click at [770, 375] on select "CITY Capiz-[PERSON_NAME]-[GEOGRAPHIC_DATA] Capiz-president-roxas [PERSON_NAME] …" at bounding box center [781, 369] width 100 height 42
select select "63_1965049"
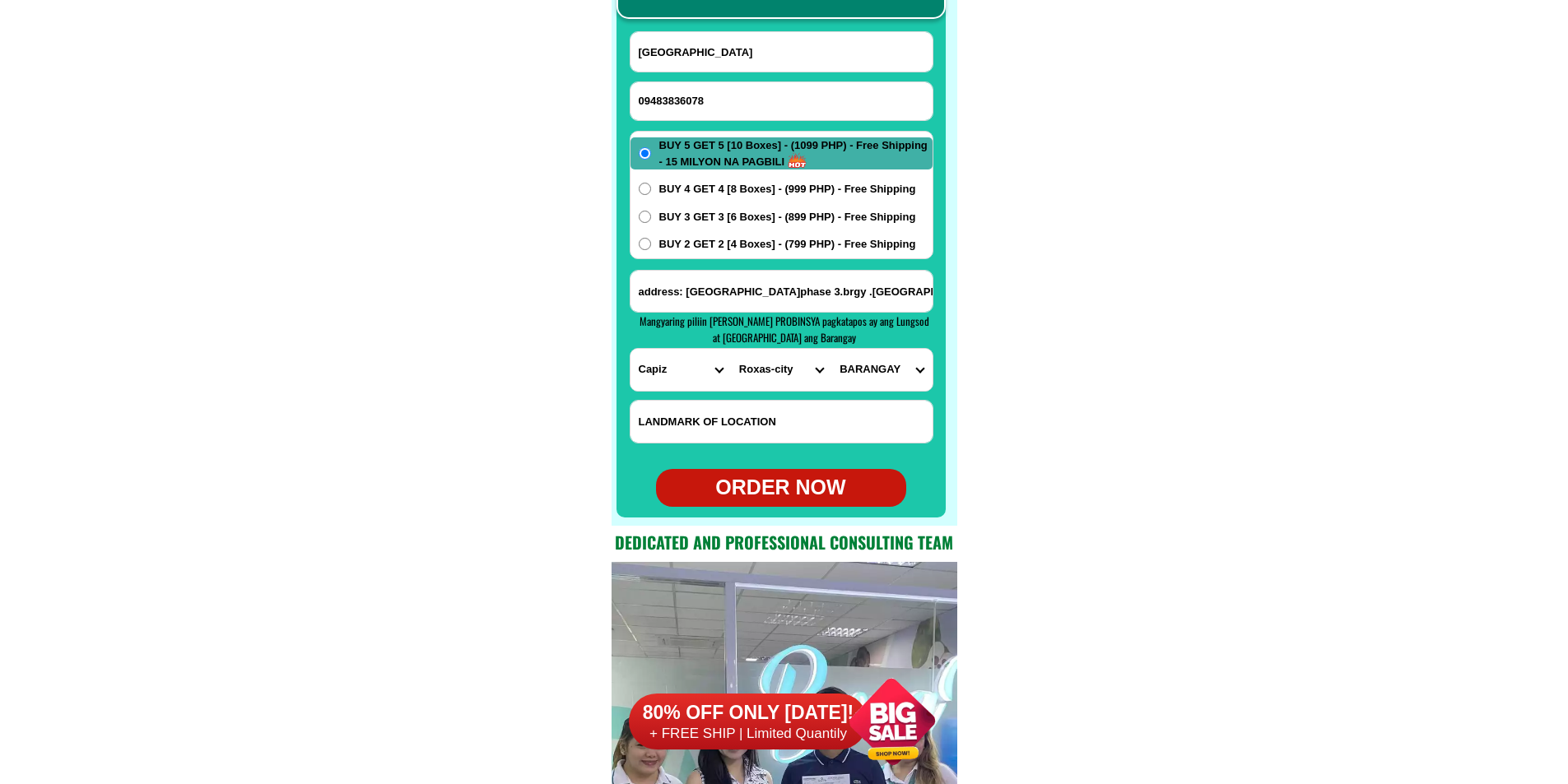
click at [731, 349] on select "CITY Capiz-[PERSON_NAME]-[GEOGRAPHIC_DATA] Capiz-president-roxas [PERSON_NAME] …" at bounding box center [781, 369] width 100 height 42
click at [875, 365] on select "[GEOGRAPHIC_DATA] [GEOGRAPHIC_DATA] [GEOGRAPHIC_DATA] [GEOGRAPHIC_DATA] [GEOGRA…" at bounding box center [882, 369] width 100 height 42
select select "63_19650496826"
click at [832, 349] on select "[GEOGRAPHIC_DATA] [GEOGRAPHIC_DATA] [GEOGRAPHIC_DATA] [GEOGRAPHIC_DATA] [GEOGRA…" at bounding box center [882, 369] width 100 height 42
click at [788, 497] on div "ORDER NOW" at bounding box center [781, 488] width 250 height 31
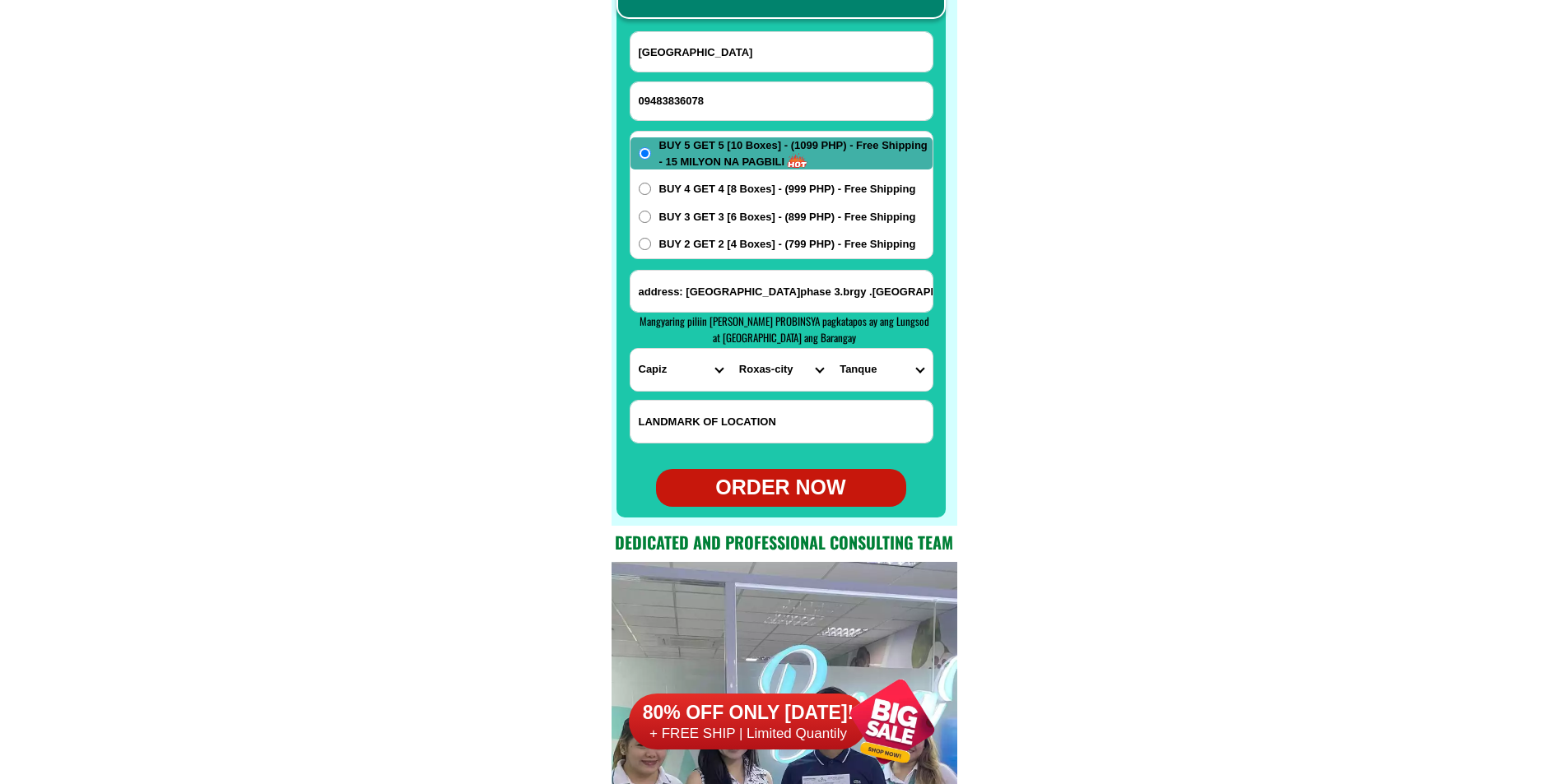
radio input "true"
click at [721, 90] on input "09483836078" at bounding box center [781, 101] width 302 height 38
paste input "09070402695"
type input "09070402695"
click at [699, 57] on input "[GEOGRAPHIC_DATA]" at bounding box center [781, 52] width 302 height 39
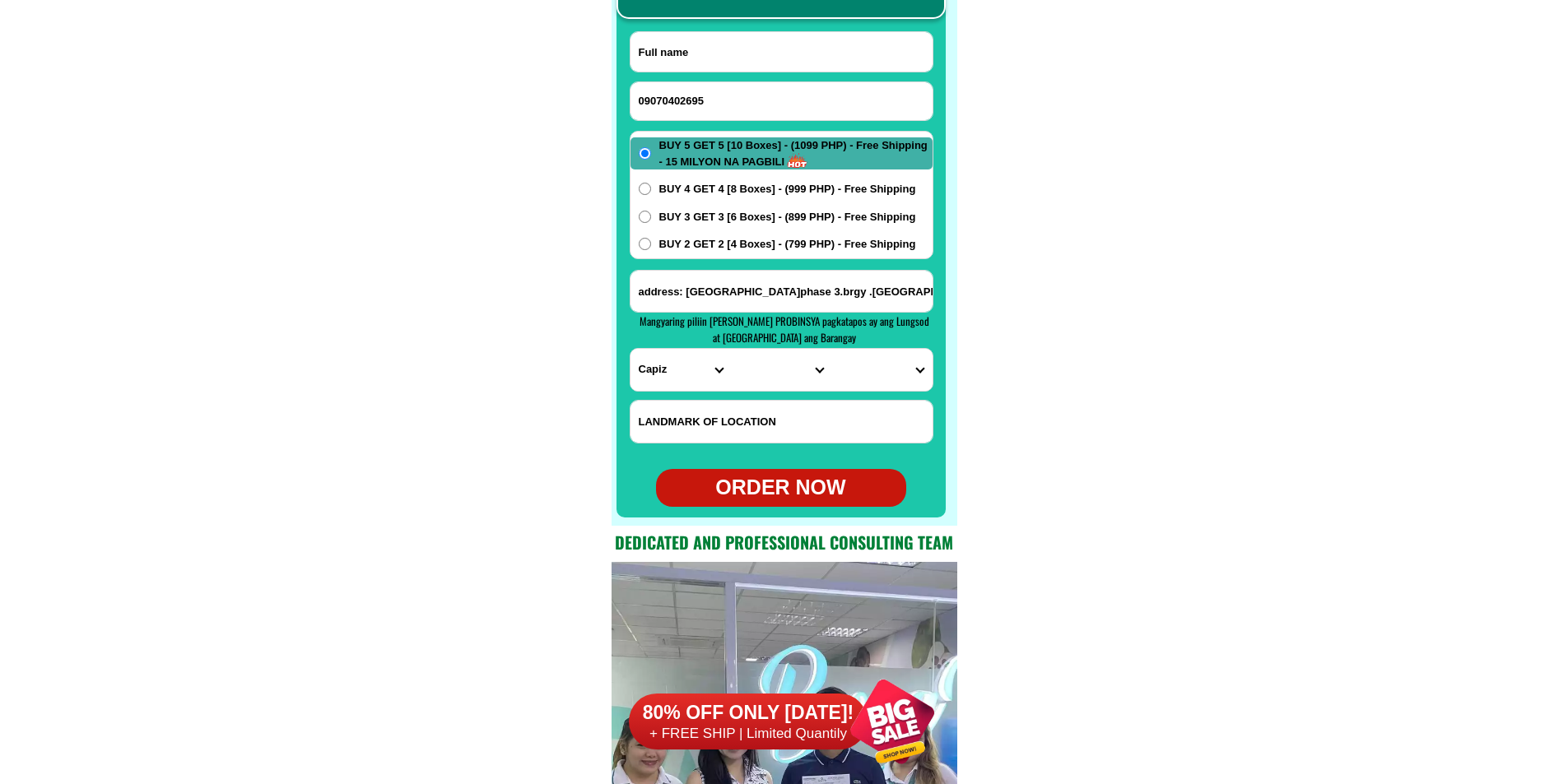
paste input "Fe [PERSON_NAME]"
type input "Fe [PERSON_NAME]"
paste input "Fe serisola [PERSON_NAME] silangan malicboy pagbilao Quezon RCRM Refiling Water"
click at [750, 294] on input "Input address" at bounding box center [781, 291] width 302 height 41
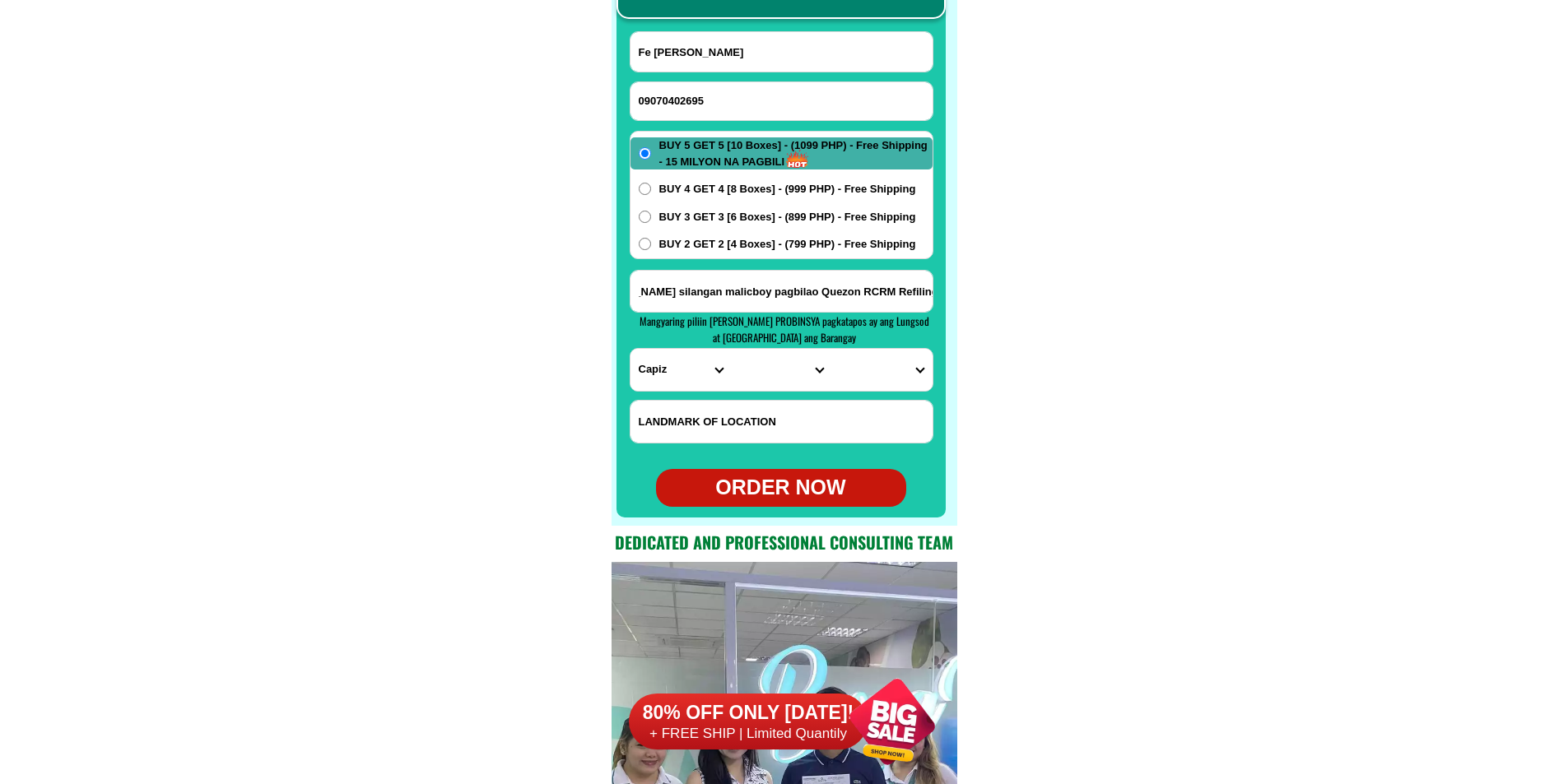
type input "Fe serisola [PERSON_NAME] silangan malicboy pagbilao Quezon RCRM Refiling Water"
click at [630, 372] on select "PROVINCE [GEOGRAPHIC_DATA] [GEOGRAPHIC_DATA] [GEOGRAPHIC_DATA] [GEOGRAPHIC_DATA…" at bounding box center [680, 369] width 100 height 42
select select "63_397"
click at [630, 349] on select "PROVINCE [GEOGRAPHIC_DATA] [GEOGRAPHIC_DATA] [GEOGRAPHIC_DATA] [GEOGRAPHIC_DATA…" at bounding box center [680, 369] width 100 height 42
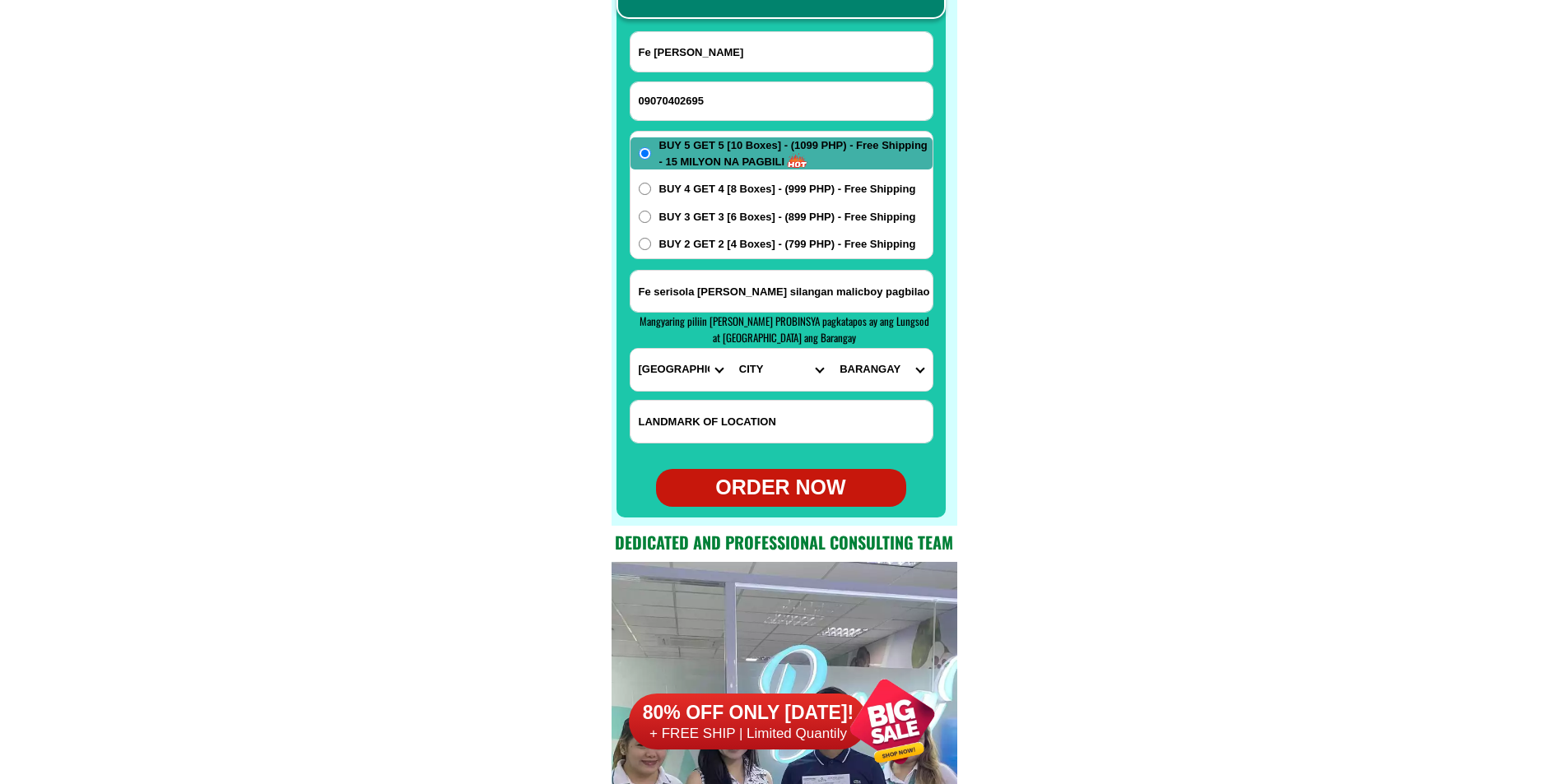
click at [775, 371] on select "CITY [GEOGRAPHIC_DATA] [GEOGRAPHIC_DATA] [GEOGRAPHIC_DATA] [GEOGRAPHIC_DATA] [G…" at bounding box center [781, 369] width 100 height 42
click at [875, 297] on input "Fe serisola [PERSON_NAME] silangan malicboy pagbilao Quezon RCRM Refiling Water" at bounding box center [781, 291] width 302 height 41
click at [747, 378] on select "CITY [GEOGRAPHIC_DATA] [GEOGRAPHIC_DATA] [GEOGRAPHIC_DATA] [GEOGRAPHIC_DATA] [G…" at bounding box center [781, 369] width 100 height 42
select select "63_3979732"
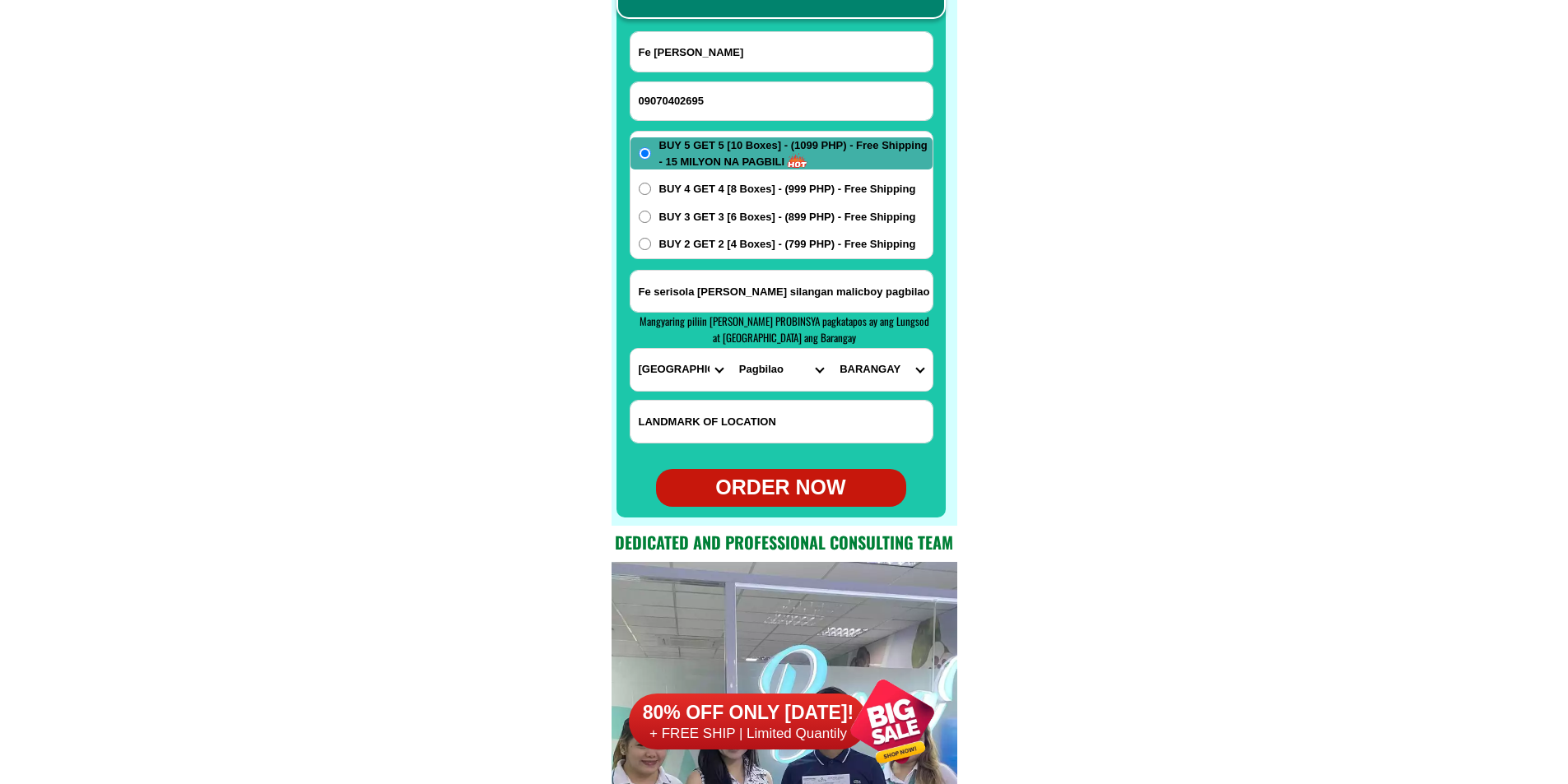
click at [731, 349] on select "CITY [GEOGRAPHIC_DATA] [GEOGRAPHIC_DATA] [GEOGRAPHIC_DATA] [GEOGRAPHIC_DATA] [G…" at bounding box center [781, 369] width 100 height 42
click at [868, 369] on select "BARANGAY Alupaye Anato Antipolo Bantigue Barangay 1 [PERSON_NAME] (pob.) Barang…" at bounding box center [882, 369] width 100 height 42
select select "63_39797327078"
click at [832, 349] on select "BARANGAY Alupaye Anato Antipolo Bantigue Barangay 1 [PERSON_NAME] (pob.) Barang…" at bounding box center [882, 369] width 100 height 42
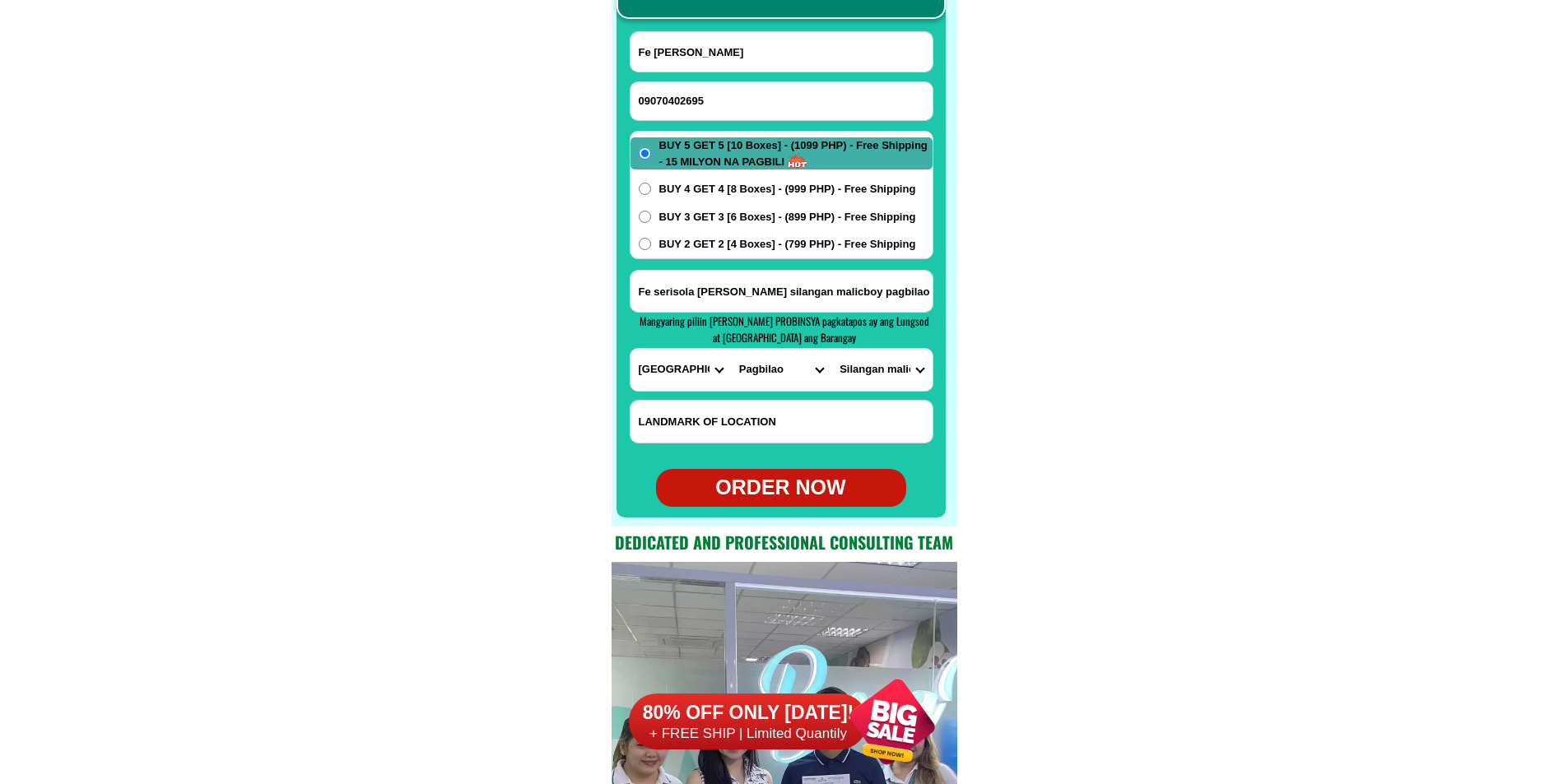
click at [805, 494] on div "ORDER NOW" at bounding box center [781, 488] width 250 height 31
type input "Fe serisola [PERSON_NAME] silangan malicboy pagbilao Quezon RCRM Refiling Water"
radio input "true"
click at [712, 99] on input "Input phone_number" at bounding box center [781, 101] width 302 height 38
paste input "09182670101"
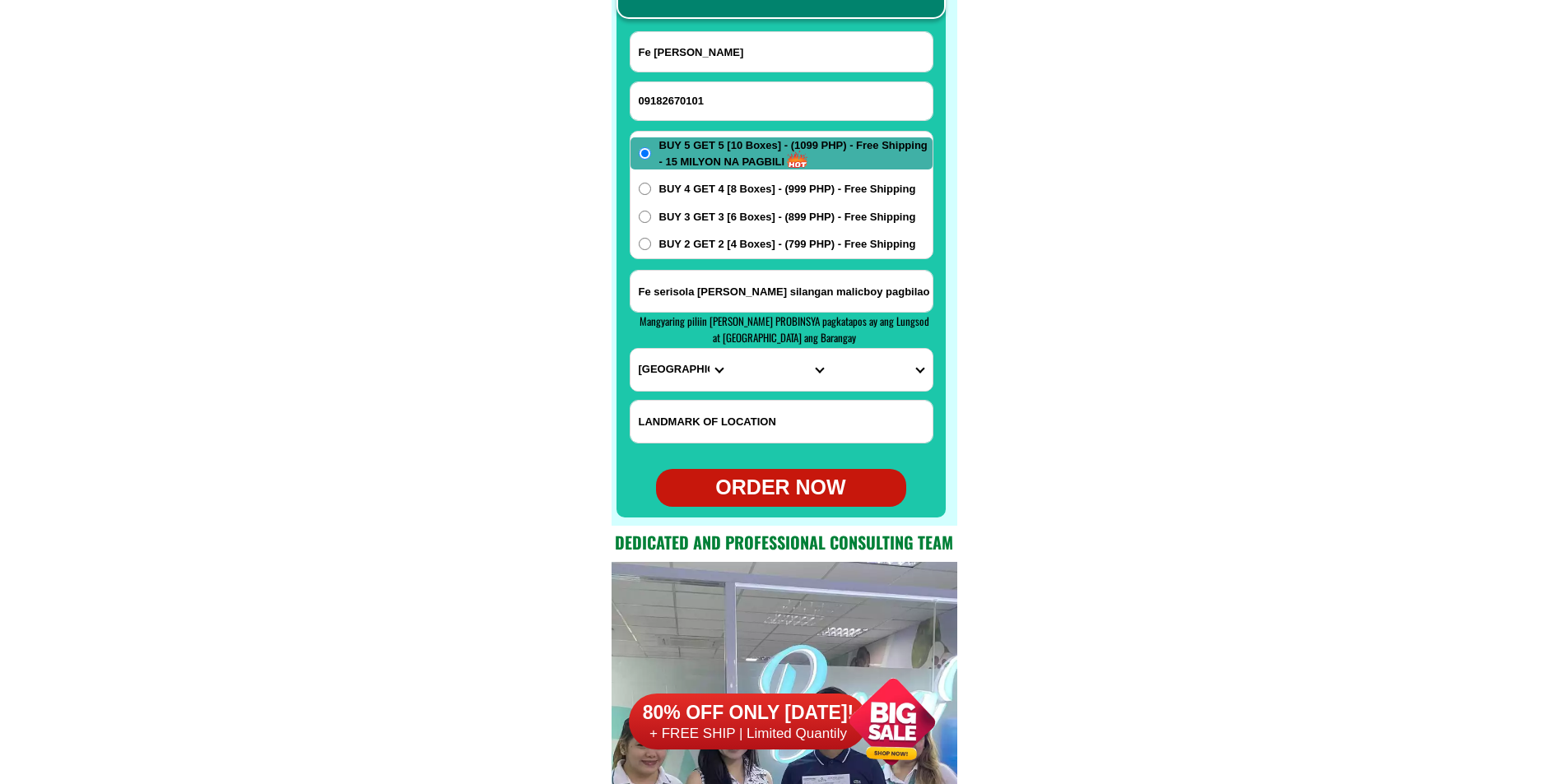
type input "09182670101"
drag, startPoint x: 686, startPoint y: 48, endPoint x: 666, endPoint y: 48, distance: 20.0
click at [686, 48] on input "Input full_name" at bounding box center [781, 52] width 302 height 39
paste input "[PERSON_NAME]"
type input "[PERSON_NAME]"
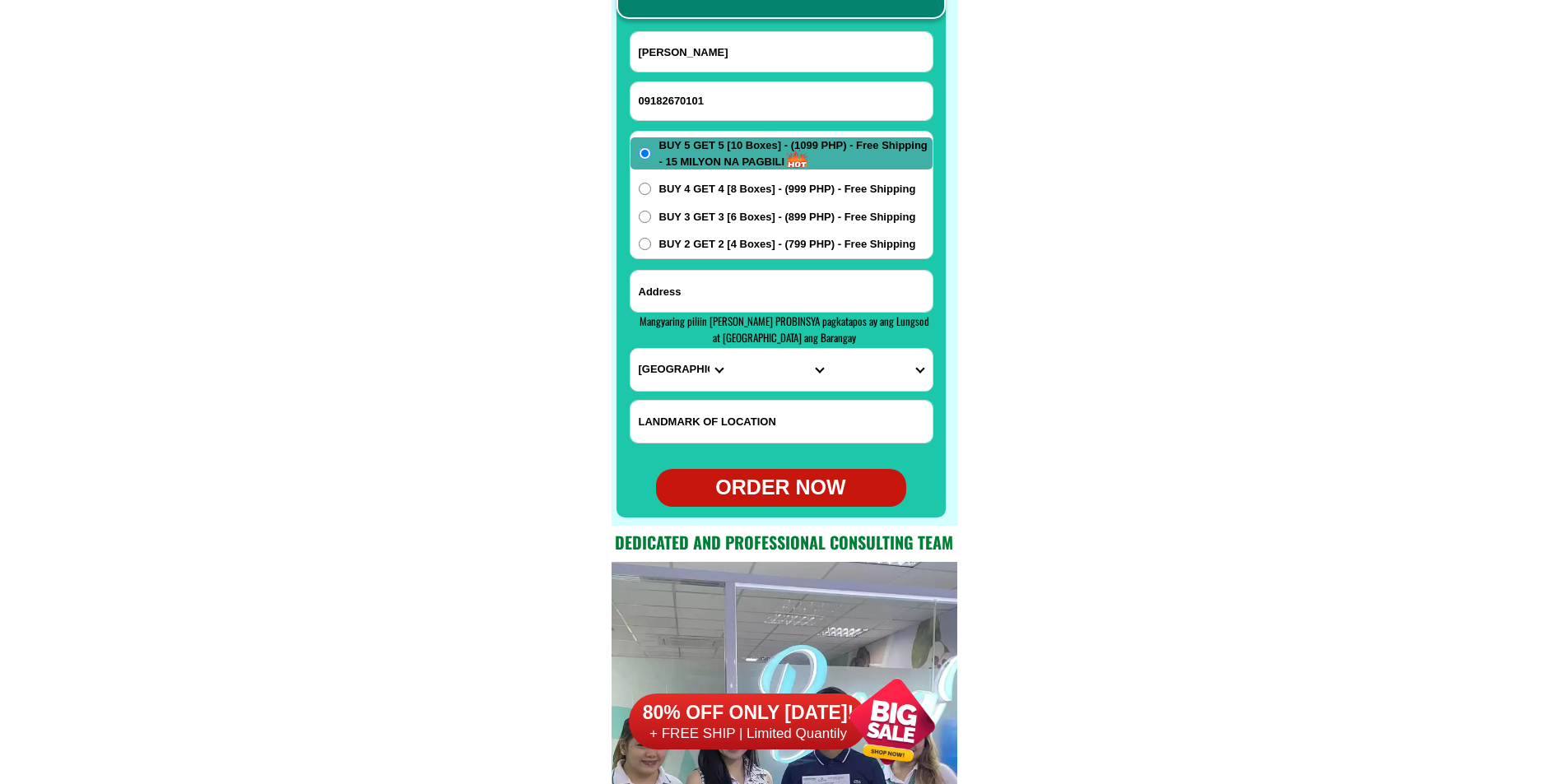
paste input "[STREET_ADDRESS] [GEOGRAPHIC_DATA] [DEMOGRAPHIC_DATA][GEOGRAPHIC_DATA]"
click at [800, 294] on input "[STREET_ADDRESS] [GEOGRAPHIC_DATA] [DEMOGRAPHIC_DATA][GEOGRAPHIC_DATA]" at bounding box center [781, 291] width 302 height 41
type input "[STREET_ADDRESS] [GEOGRAPHIC_DATA] [DEMOGRAPHIC_DATA][GEOGRAPHIC_DATA]"
click at [705, 237] on span "BUY 2 GET 2 [4 Boxes] - (799 PHP) - Free Shipping" at bounding box center [787, 244] width 257 height 16
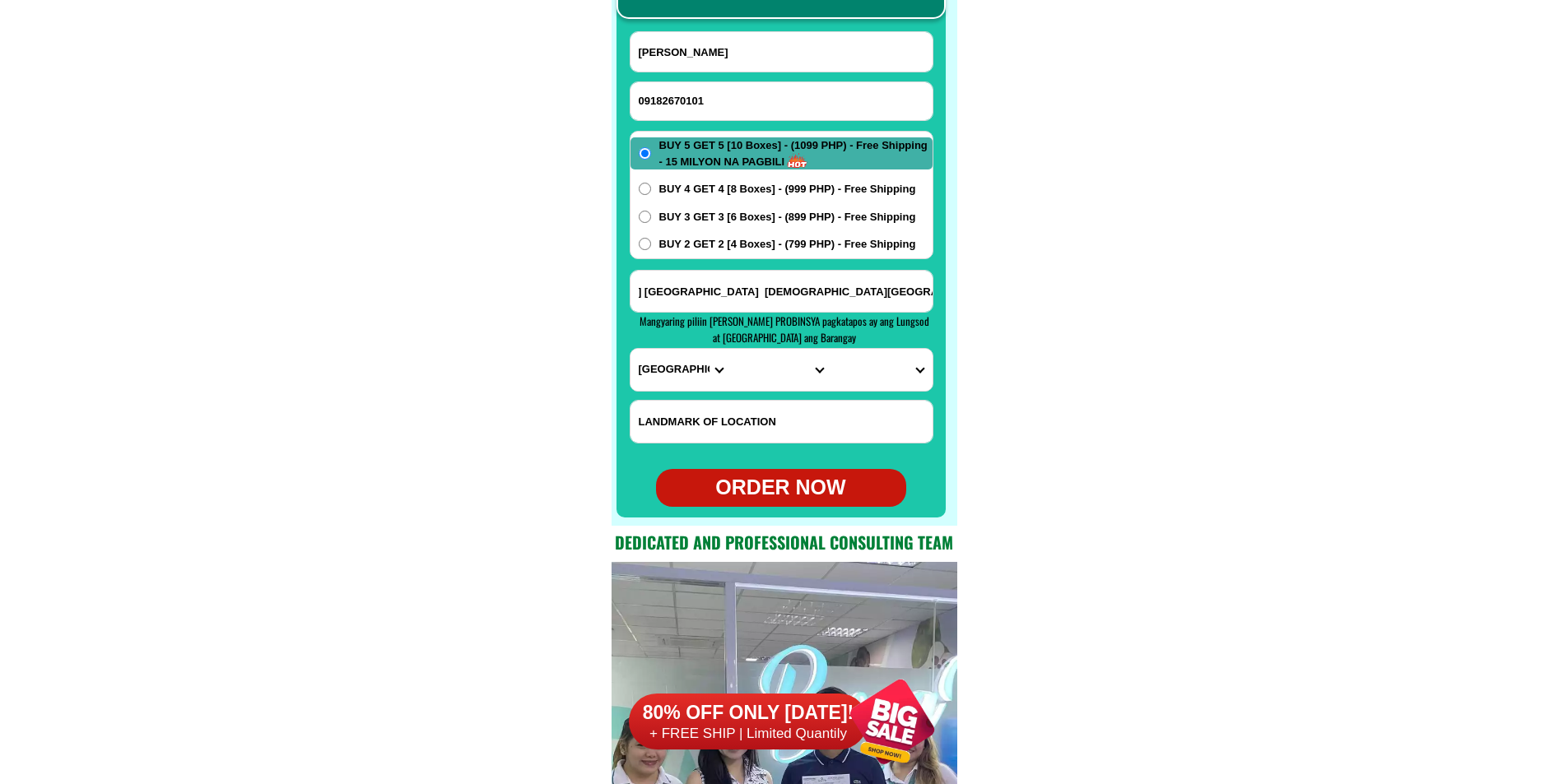
click at [651, 238] on input "BUY 2 GET 2 [4 Boxes] - (799 PHP) - Free Shipping" at bounding box center [645, 244] width 13 height 13
radio input "true"
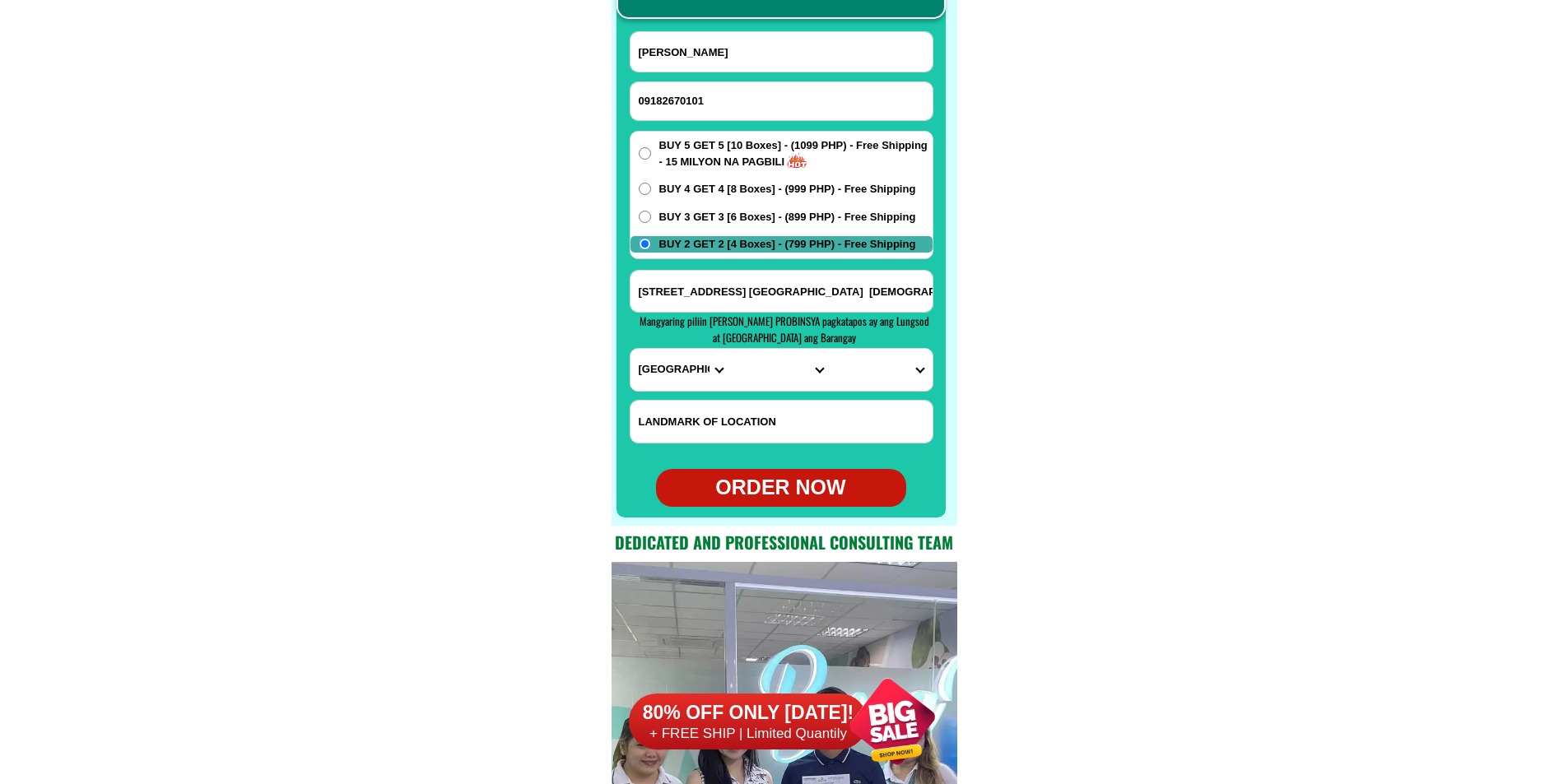
click at [656, 372] on select "PROVINCE [GEOGRAPHIC_DATA] [GEOGRAPHIC_DATA] [GEOGRAPHIC_DATA] [GEOGRAPHIC_DATA…" at bounding box center [680, 369] width 100 height 42
select select "63_8"
click at [630, 349] on select "PROVINCE [GEOGRAPHIC_DATA] [GEOGRAPHIC_DATA] [GEOGRAPHIC_DATA] [GEOGRAPHIC_DATA…" at bounding box center [680, 369] width 100 height 42
click at [763, 372] on select "CITY Alcoy [GEOGRAPHIC_DATA] [GEOGRAPHIC_DATA] [GEOGRAPHIC_DATA] [GEOGRAPHIC_DA…" at bounding box center [781, 369] width 100 height 42
select select "63_865"
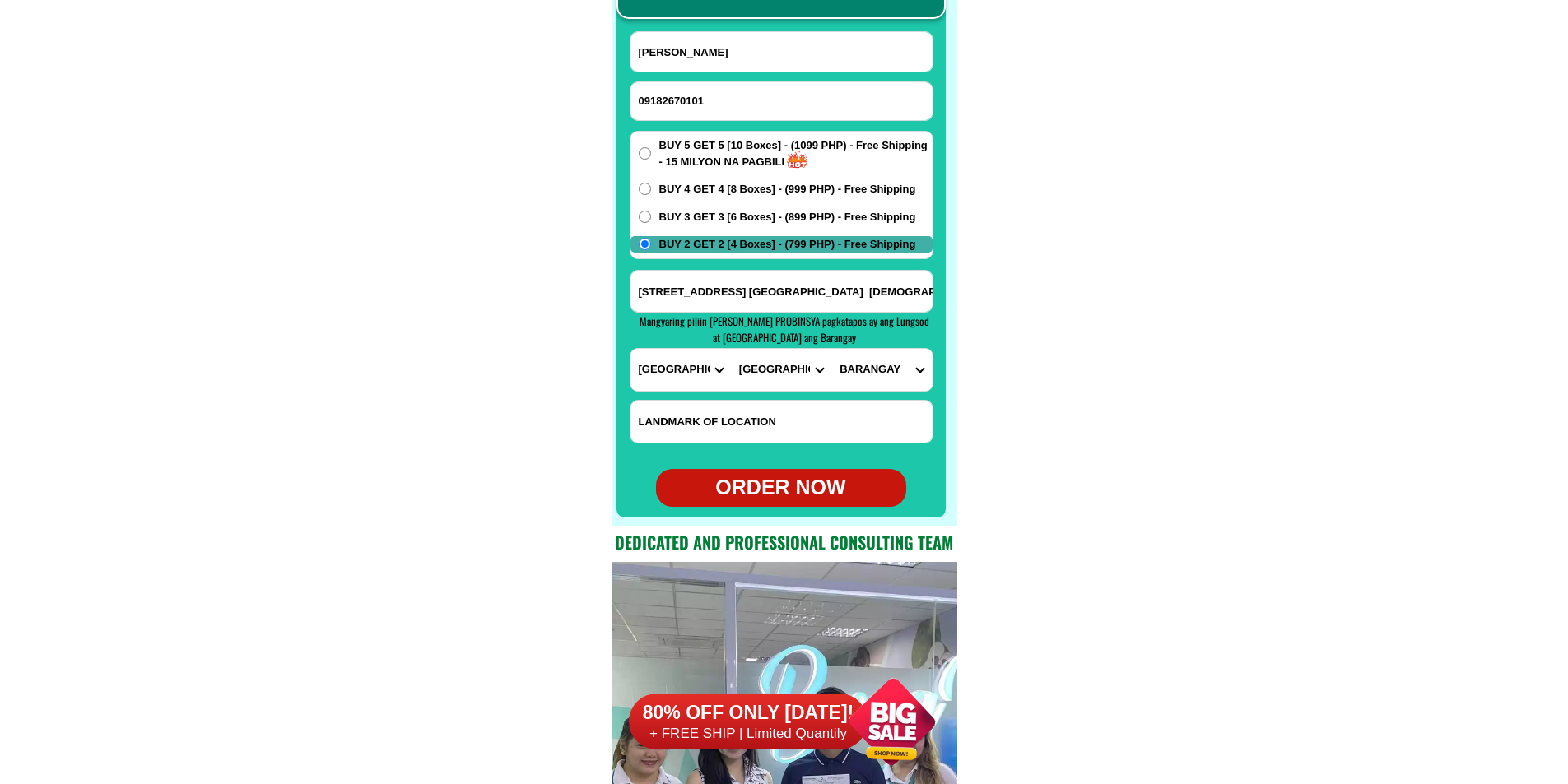
click at [731, 349] on select "CITY Alcoy [GEOGRAPHIC_DATA] [GEOGRAPHIC_DATA] [GEOGRAPHIC_DATA] [GEOGRAPHIC_DA…" at bounding box center [781, 369] width 100 height 42
click at [867, 366] on select "BARANGAY Adlaon Agsungot Apas Babag Bacayan Banilad [GEOGRAPHIC_DATA][PERSON_NA…" at bounding box center [882, 369] width 100 height 42
select select "63_8658933"
click at [832, 349] on select "BARANGAY Adlaon Agsungot Apas Babag Bacayan Banilad [GEOGRAPHIC_DATA][PERSON_NA…" at bounding box center [882, 369] width 100 height 42
click at [799, 498] on div "ORDER NOW" at bounding box center [781, 488] width 250 height 31
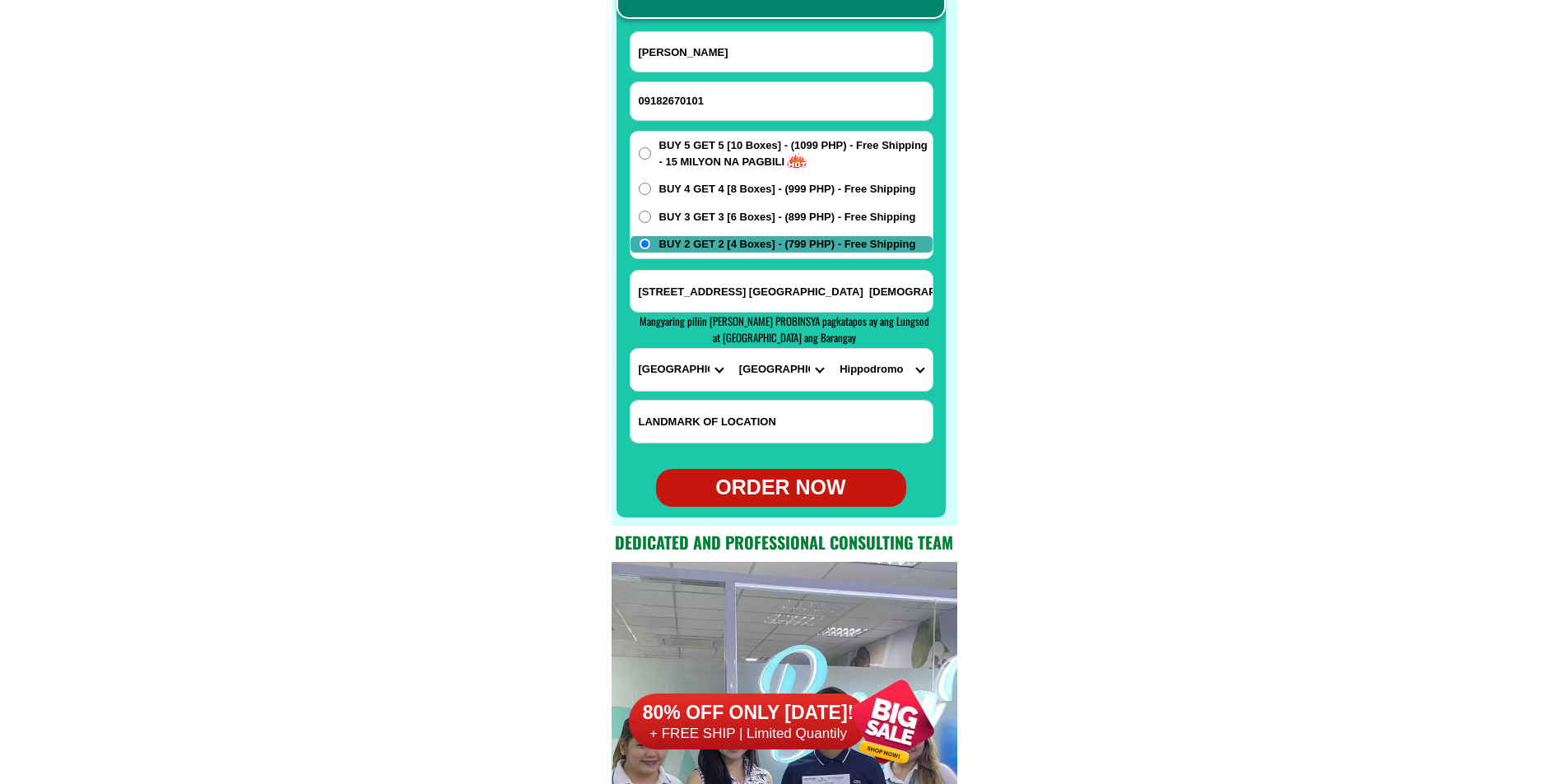
type input "[PERSON_NAME]"
type input "[STREET_ADDRESS] [GEOGRAPHIC_DATA] [DEMOGRAPHIC_DATA][GEOGRAPHIC_DATA]"
radio input "true"
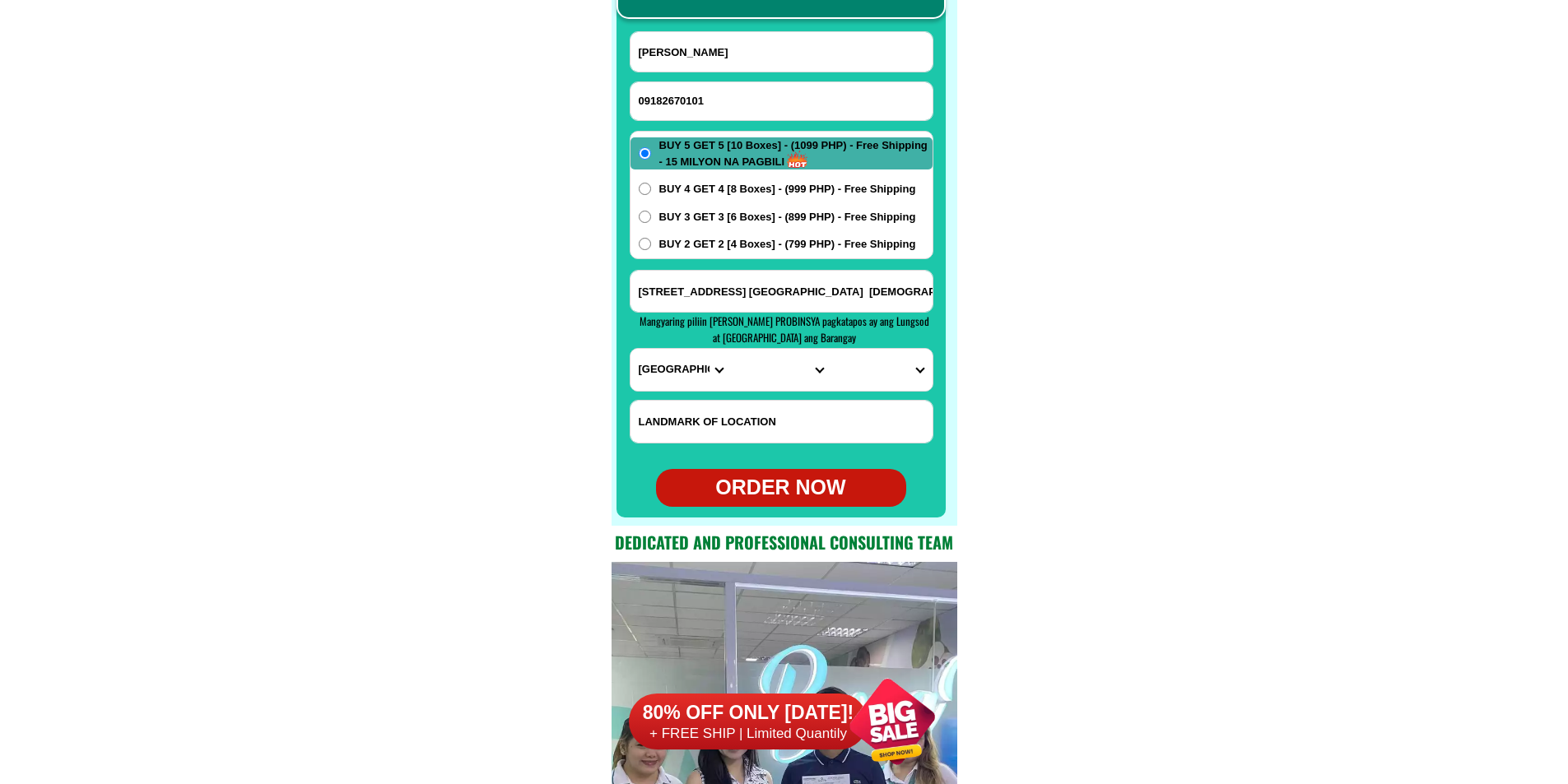
click at [716, 94] on input "09182670101" at bounding box center [781, 101] width 302 height 38
paste input "09604359172"
type input "09604359172"
click at [725, 48] on input "Input full_name" at bounding box center [781, 52] width 302 height 39
paste input "Flax Simacon"
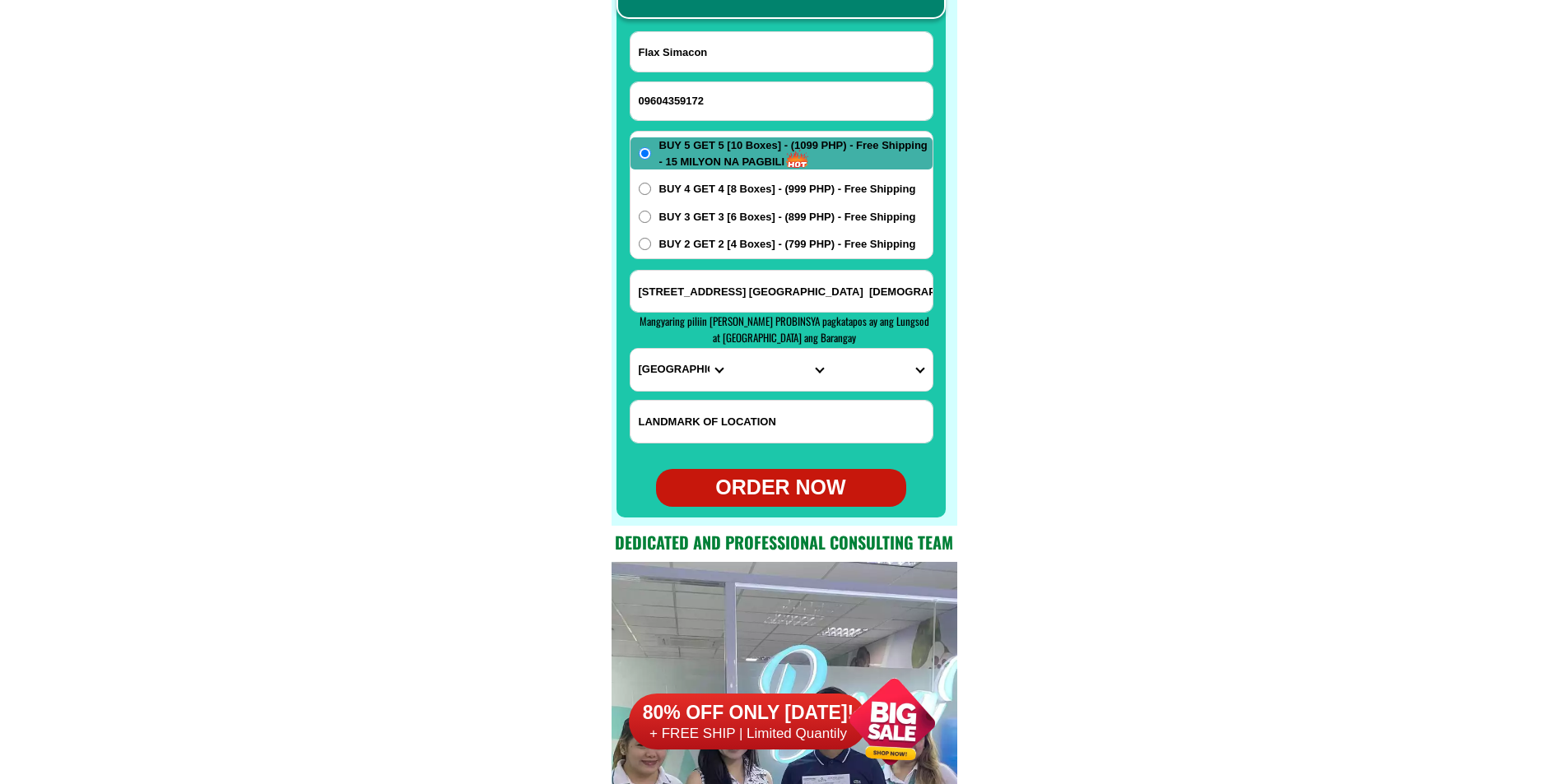
type input "Flax Simacon"
click at [713, 289] on input "Input address" at bounding box center [781, 291] width 302 height 41
paste input "Badiang Anda Bohol near basketball court purok 6 sitio biasong"
type input "Badiang Anda Bohol near basketball court purok 6 sitio biasong"
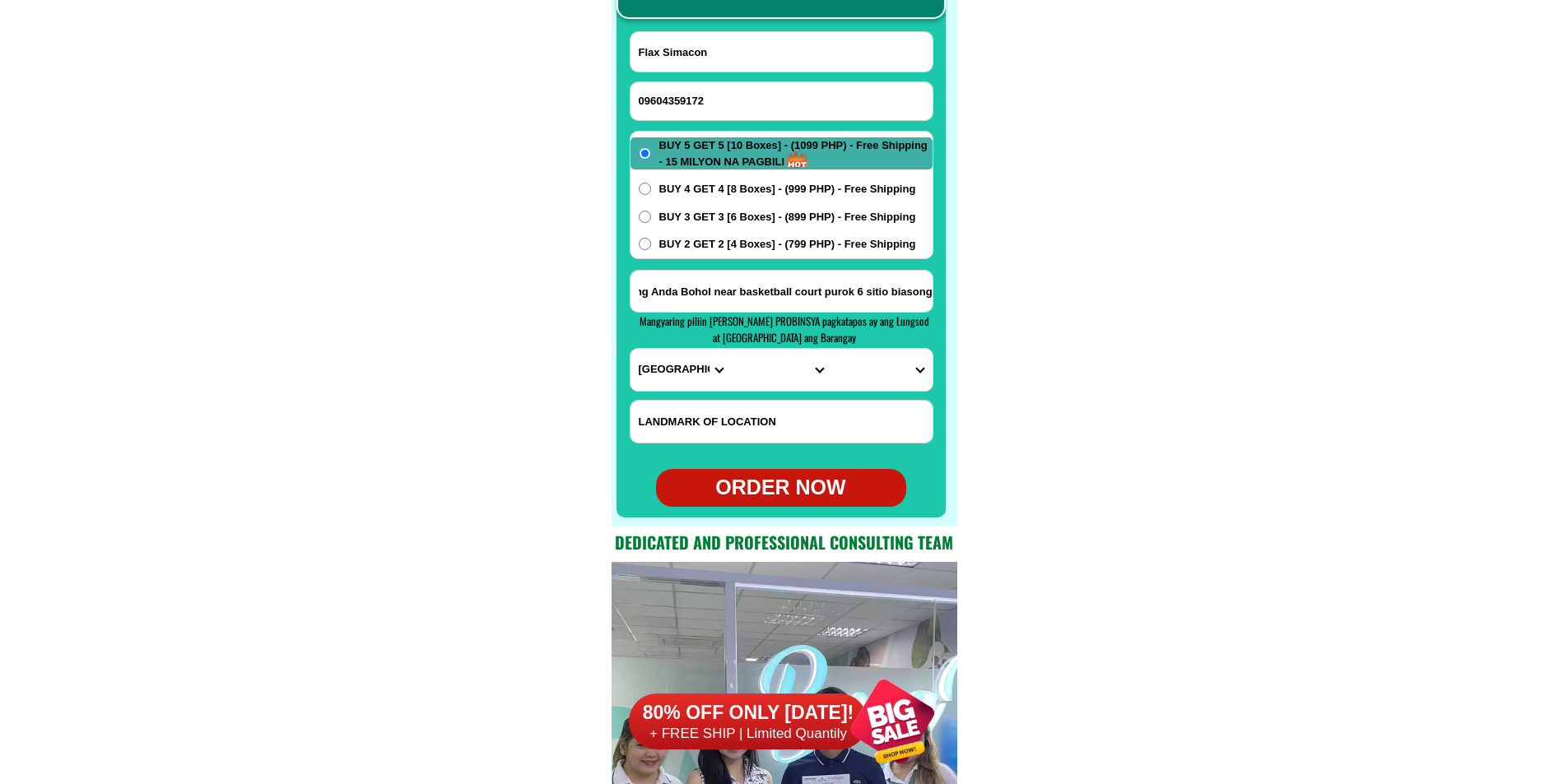
click at [703, 243] on span "BUY 2 GET 2 [4 Boxes] - (799 PHP) - Free Shipping" at bounding box center [787, 244] width 257 height 16
click at [651, 243] on input "BUY 2 GET 2 [4 Boxes] - (799 PHP) - Free Shipping" at bounding box center [645, 244] width 13 height 13
radio input "true"
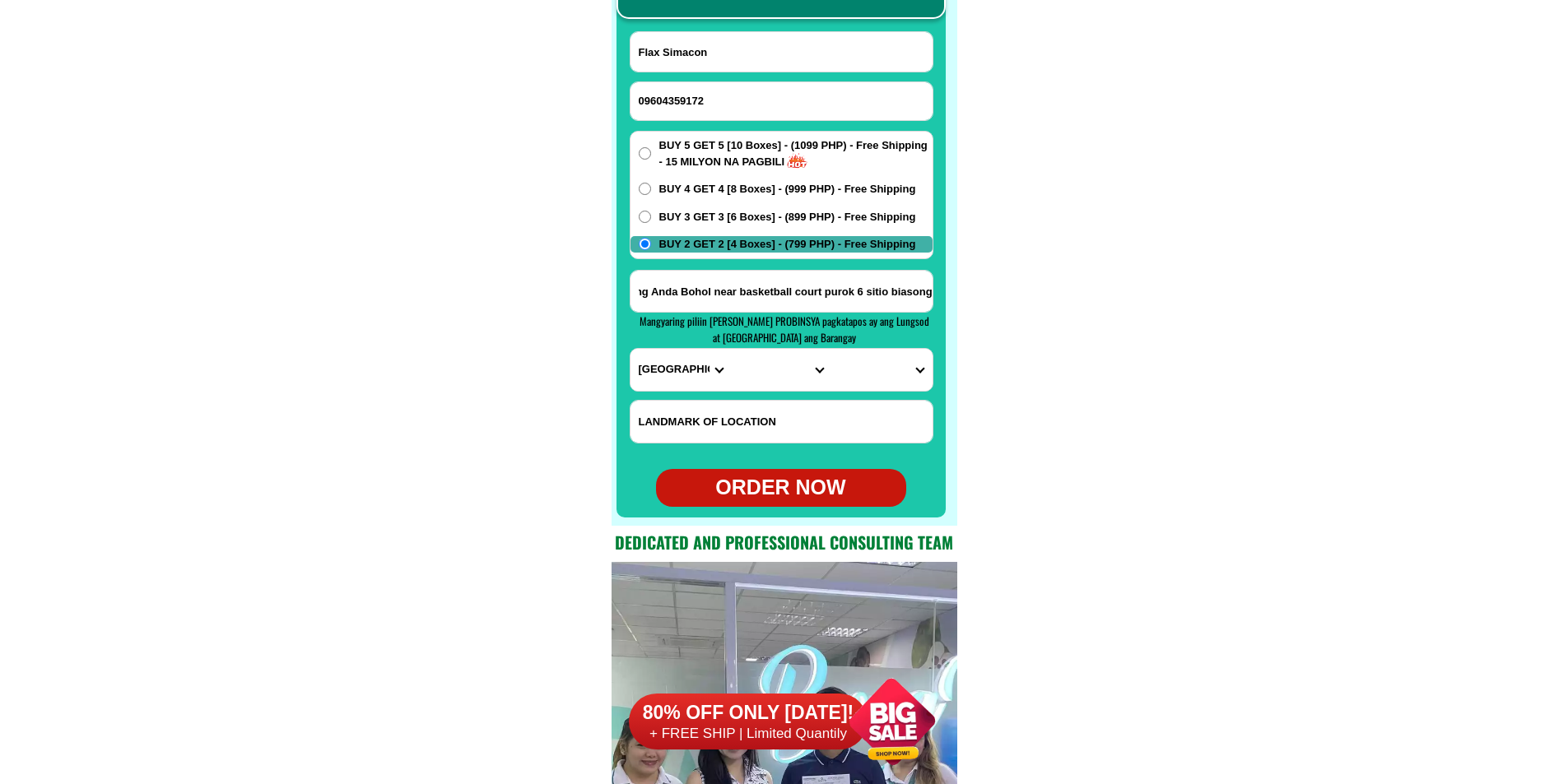
scroll to position [0, 0]
click at [674, 368] on select "PROVINCE [GEOGRAPHIC_DATA] [GEOGRAPHIC_DATA] [GEOGRAPHIC_DATA] [GEOGRAPHIC_DATA…" at bounding box center [680, 369] width 100 height 42
select select "63_137"
click at [630, 349] on select "PROVINCE [GEOGRAPHIC_DATA] [GEOGRAPHIC_DATA] [GEOGRAPHIC_DATA] [GEOGRAPHIC_DATA…" at bounding box center [680, 369] width 100 height 42
click at [770, 367] on select "CITY Alburquerque Antequera Baclayon Balilihan Bien-unido Bilar Bohol-[PERSON_N…" at bounding box center [781, 369] width 100 height 42
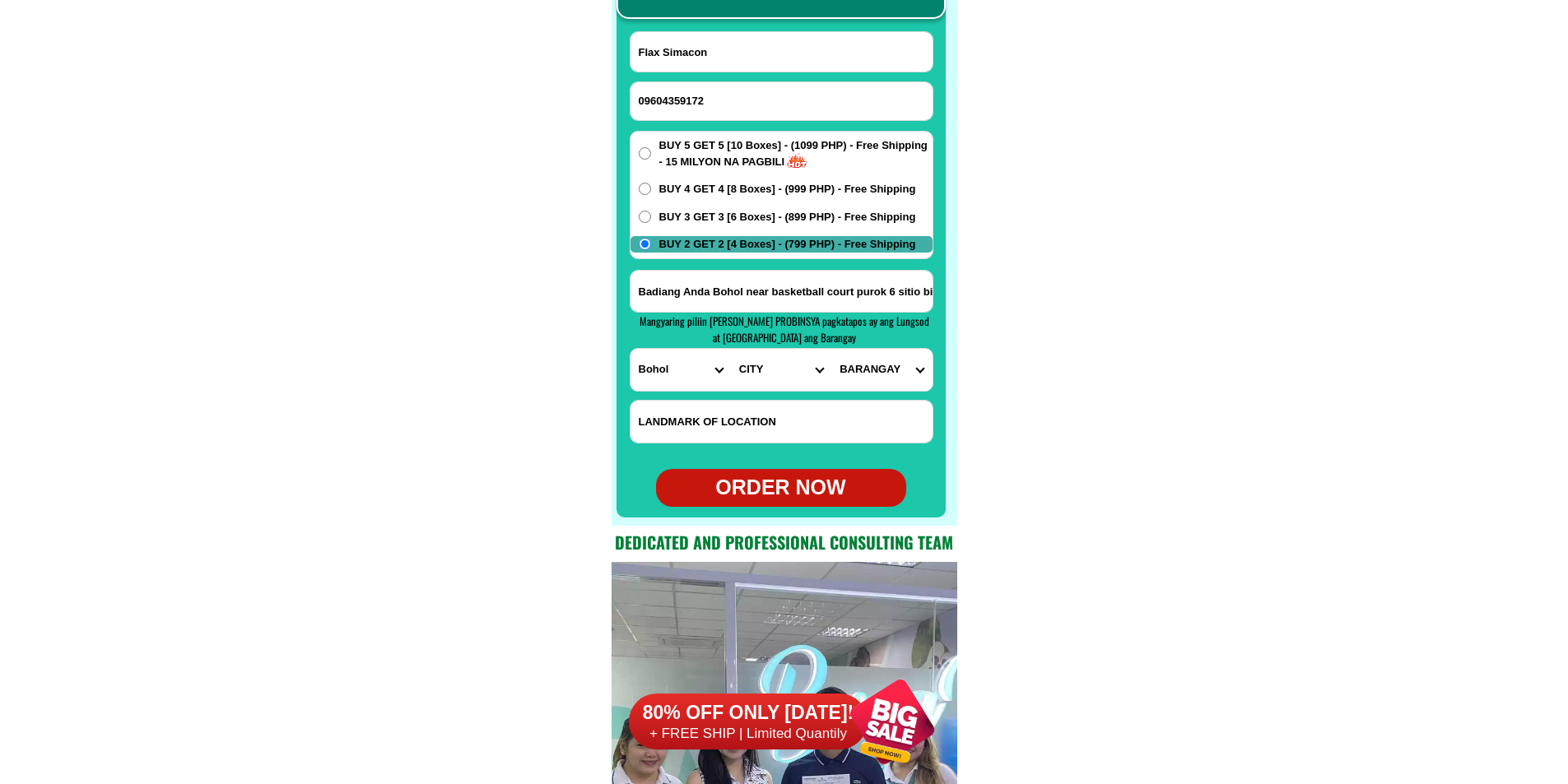
select select "63_1376927"
click at [731, 349] on select "CITY Alburquerque Antequera Baclayon Balilihan Bien-unido Bilar Bohol-[PERSON_N…" at bounding box center [781, 369] width 100 height 42
click at [874, 372] on select "BARANGAY [PERSON_NAME] [PERSON_NAME][GEOGRAPHIC_DATA] Candabong Casica Katipuna…" at bounding box center [882, 369] width 100 height 42
select select "63_13769275201"
click at [832, 349] on select "BARANGAY [PERSON_NAME] [PERSON_NAME][GEOGRAPHIC_DATA] Candabong Casica Katipuna…" at bounding box center [882, 369] width 100 height 42
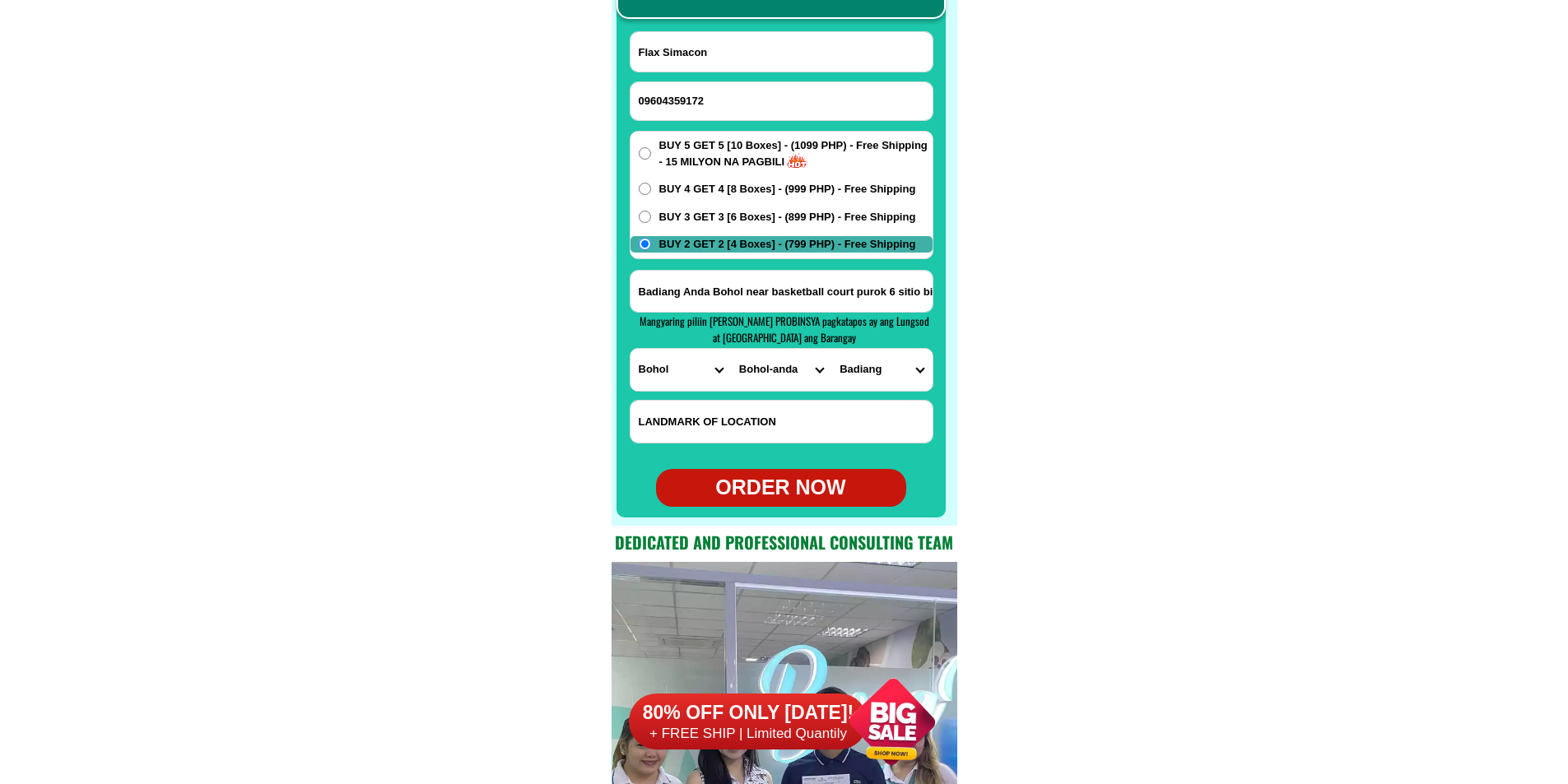
click at [791, 495] on div "ORDER NOW" at bounding box center [781, 488] width 250 height 31
type input "09604359172"
radio input "true"
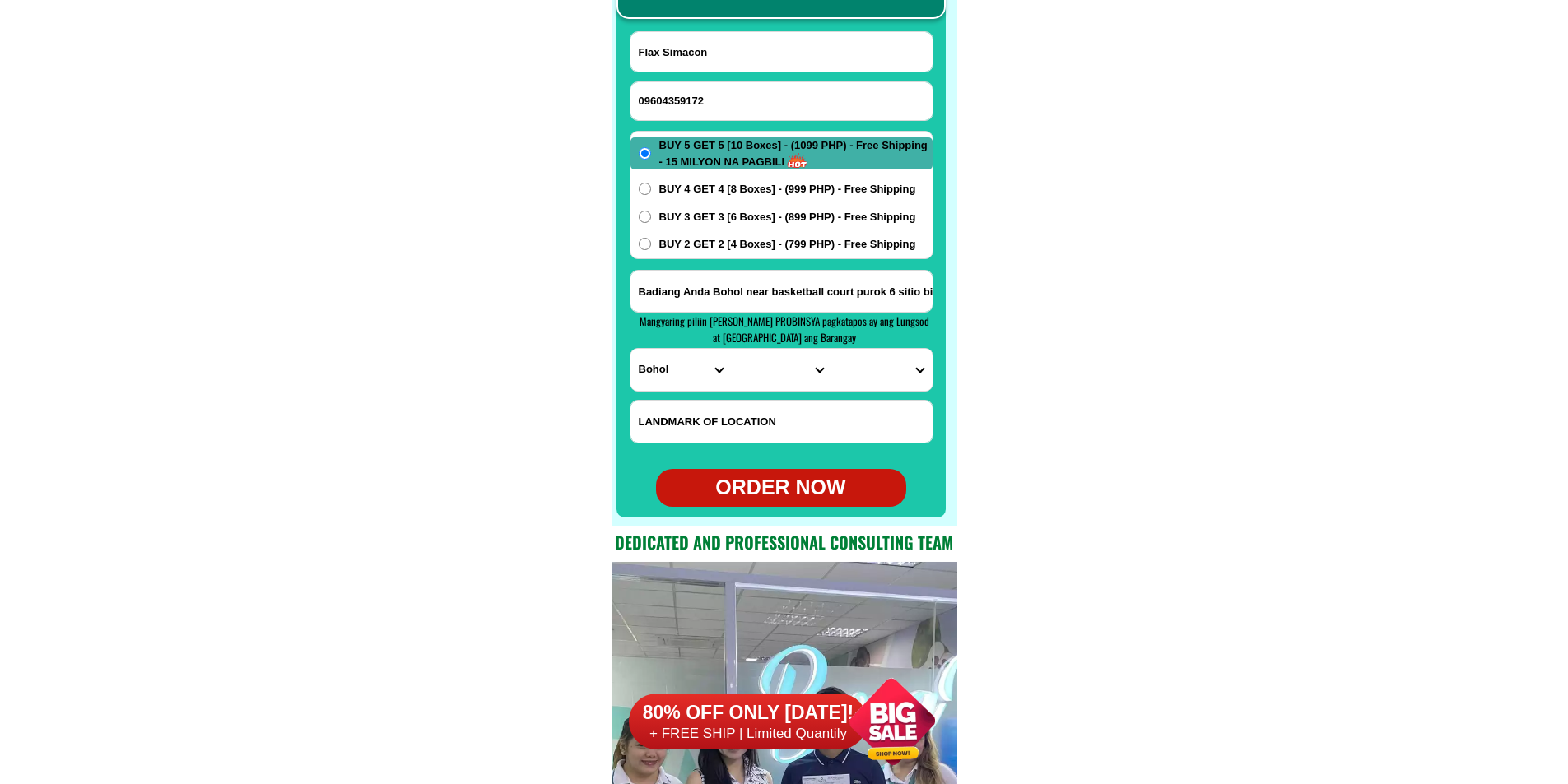
click at [682, 98] on input "09604359172" at bounding box center [781, 101] width 302 height 38
paste input "09168731670"
type input "09168731670"
click at [748, 57] on input "Input full_name" at bounding box center [781, 52] width 302 height 39
paste input "[PERSON_NAME]"
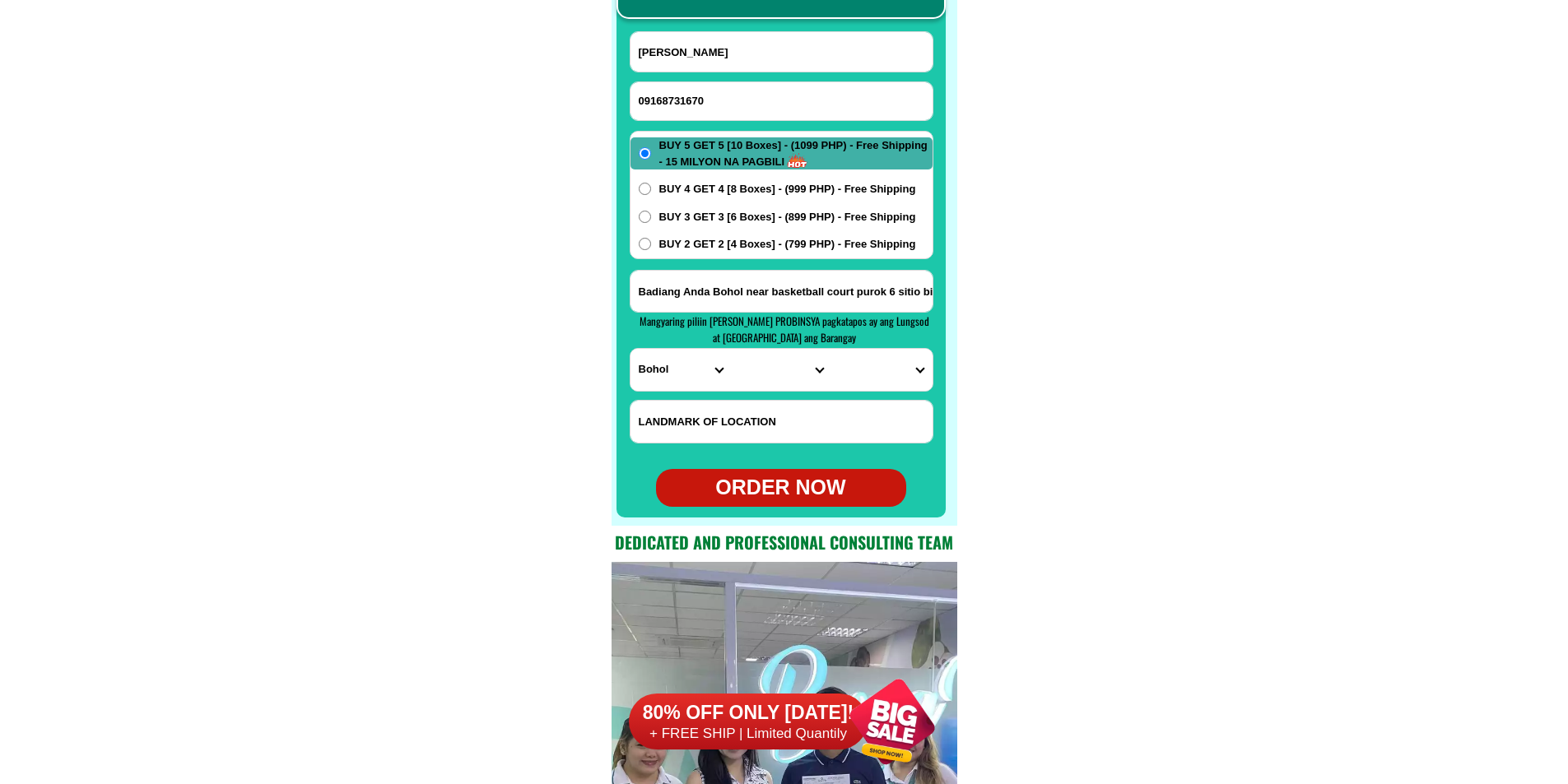
type input "[PERSON_NAME]"
click at [751, 245] on span "BUY 2 GET 2 [4 Boxes] - (799 PHP) - Free Shipping" at bounding box center [787, 244] width 257 height 16
click at [651, 245] on input "BUY 2 GET 2 [4 Boxes] - (799 PHP) - Free Shipping" at bounding box center [645, 244] width 13 height 13
radio input "true"
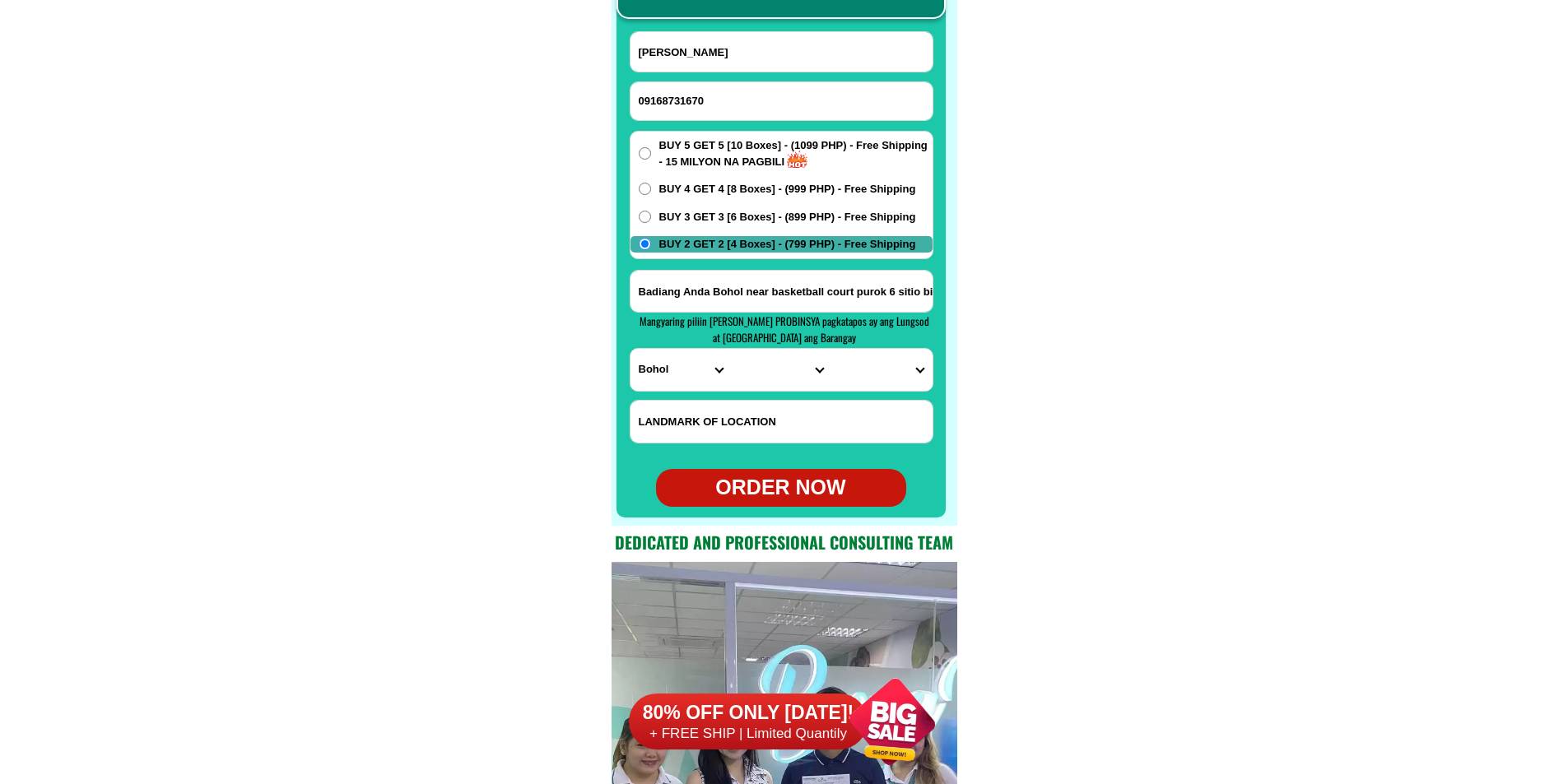
click at [707, 293] on input "Badiang Anda Bohol near basketball court purok 6 sitio biasong" at bounding box center [781, 291] width 302 height 41
paste input "p-2 Baroy dacu, Baroy [GEOGRAPHIC_DATA] Lampas ng [GEOGRAPHIC_DATA]"
type input "p-2 Baroy dacu, Baroy [GEOGRAPHIC_DATA] Lampas ng [GEOGRAPHIC_DATA]"
click at [648, 373] on select "PROVINCE [GEOGRAPHIC_DATA] [GEOGRAPHIC_DATA] [GEOGRAPHIC_DATA] [GEOGRAPHIC_DATA…" at bounding box center [680, 369] width 100 height 42
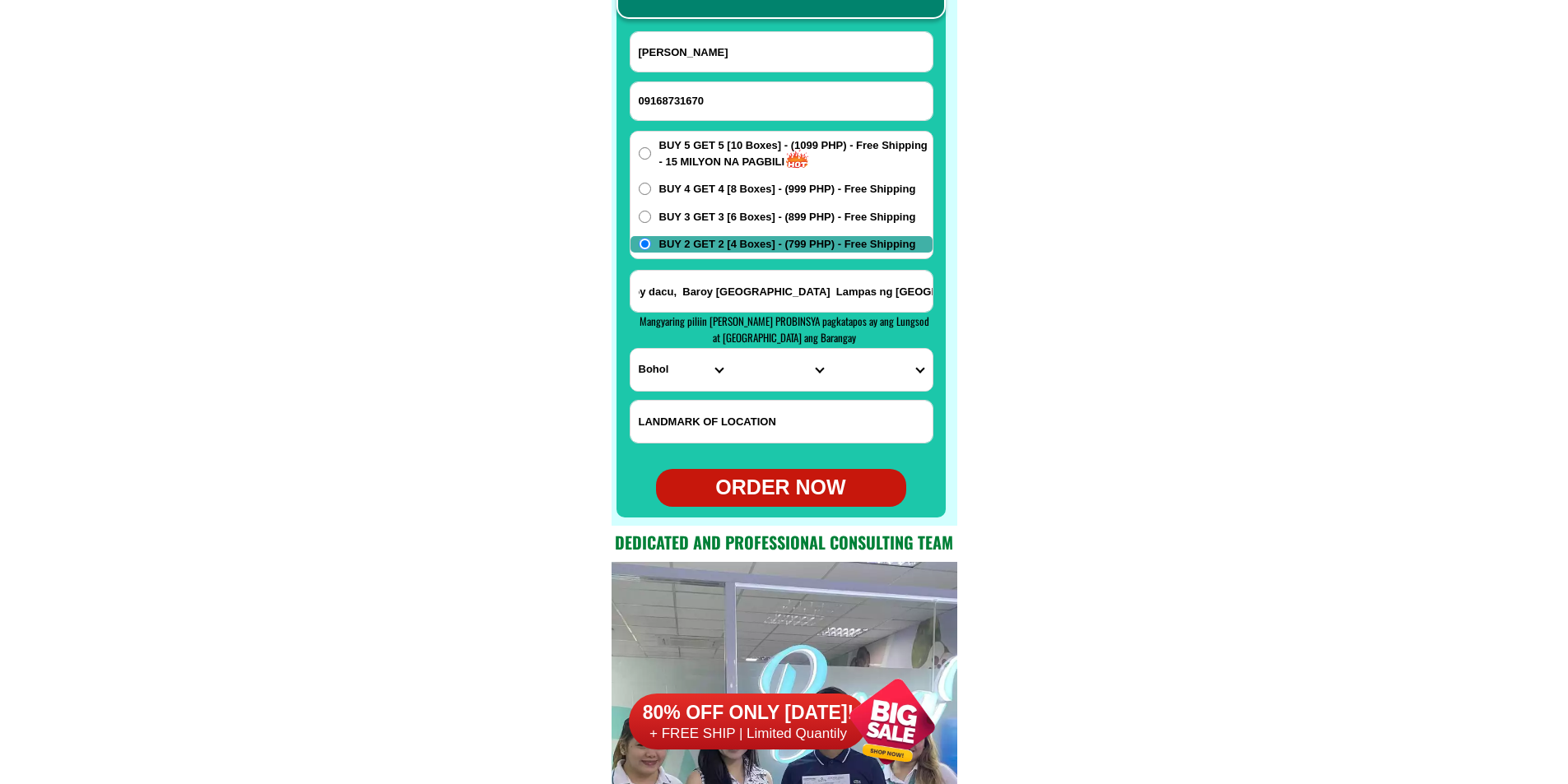
scroll to position [0, 0]
select select "63_691"
click at [630, 349] on select "PROVINCE [GEOGRAPHIC_DATA] [GEOGRAPHIC_DATA] [GEOGRAPHIC_DATA] [GEOGRAPHIC_DATA…" at bounding box center [680, 369] width 100 height 42
click at [759, 380] on select "CITY Bacolod Baloi Baroy [GEOGRAPHIC_DATA]-city [GEOGRAPHIC_DATA] Kolambugan [G…" at bounding box center [781, 369] width 100 height 42
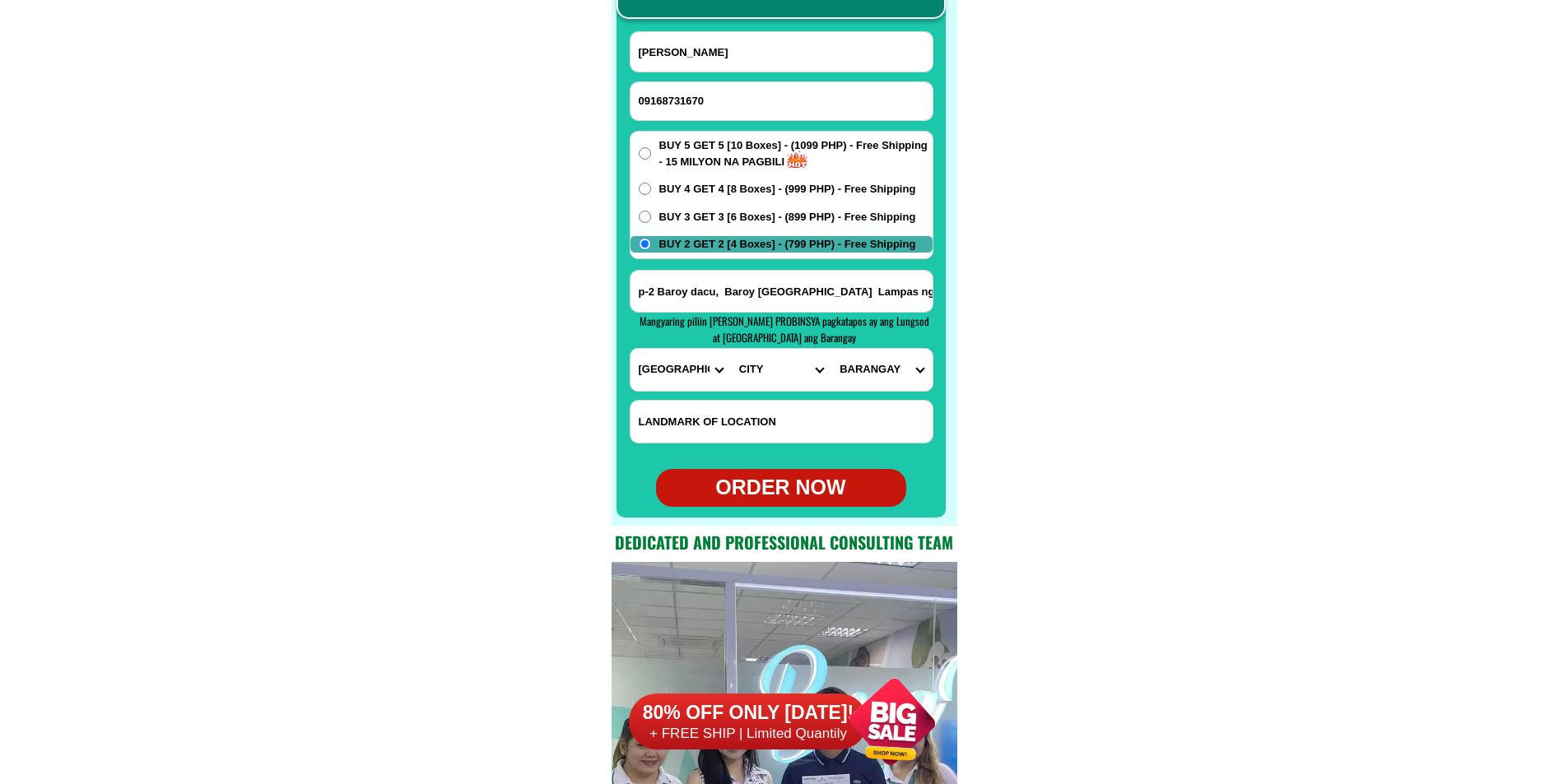
click at [777, 375] on select "CITY Bacolod Baloi Baroy [GEOGRAPHIC_DATA]-city [GEOGRAPHIC_DATA] Kolambugan [G…" at bounding box center [781, 369] width 100 height 42
select select "63_691186"
click at [731, 349] on select "CITY Bacolod Baloi Baroy [GEOGRAPHIC_DATA]-city [GEOGRAPHIC_DATA] Kolambugan [G…" at bounding box center [781, 369] width 100 height 42
click at [889, 364] on select "BARANGAY Andil Bagong dawis Baroy daku Bato Cabasagan Dalama Libertad Limwag Li…" at bounding box center [882, 369] width 100 height 42
select select "63_6911865848"
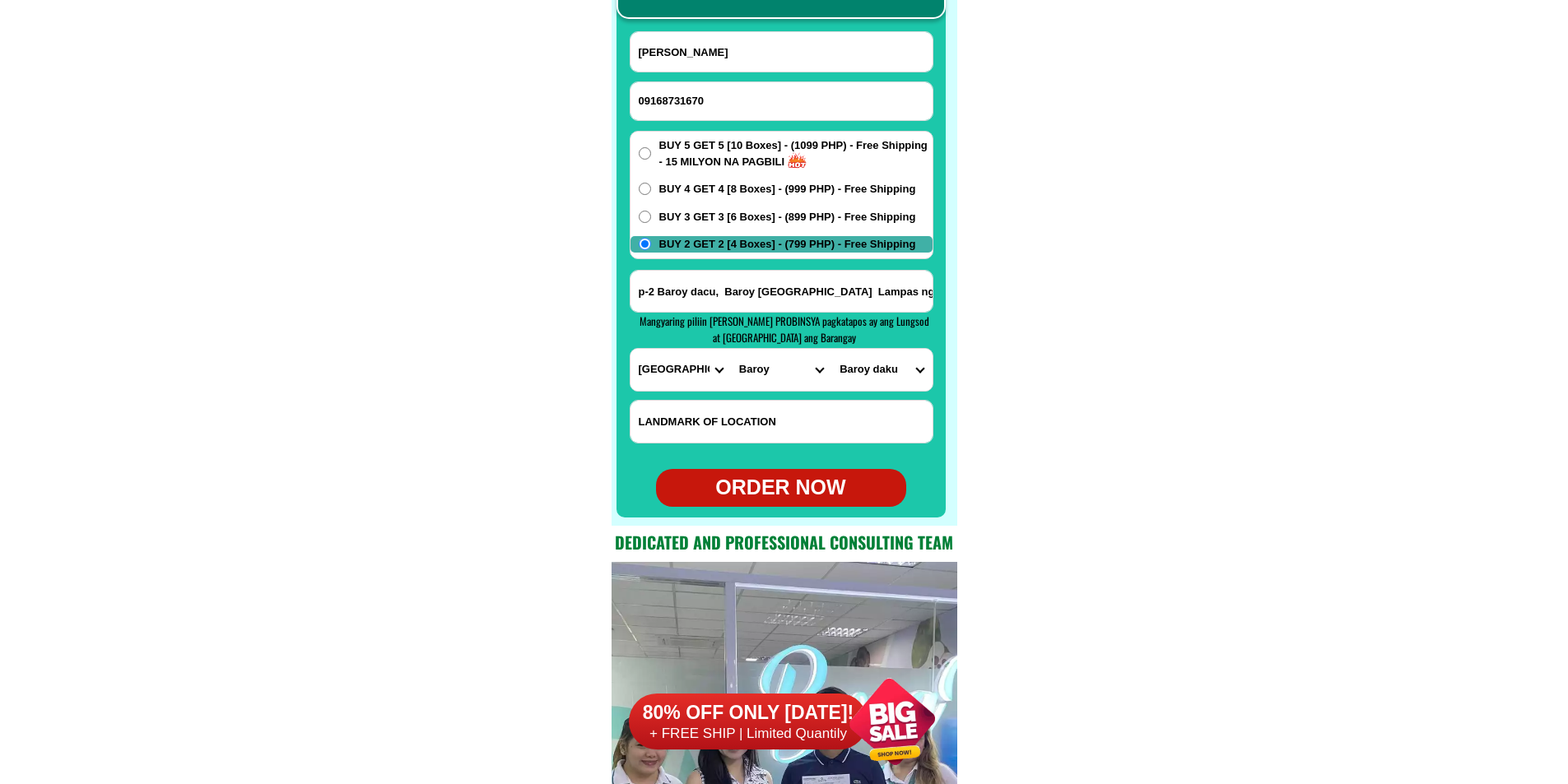
click at [832, 349] on select "BARANGAY Andil Bagong dawis Baroy daku Bato Cabasagan Dalama Libertad Limwag Li…" at bounding box center [882, 369] width 100 height 42
click at [781, 485] on div "ORDER NOW" at bounding box center [781, 488] width 250 height 31
radio input "true"
